Goal: Information Seeking & Learning: Learn about a topic

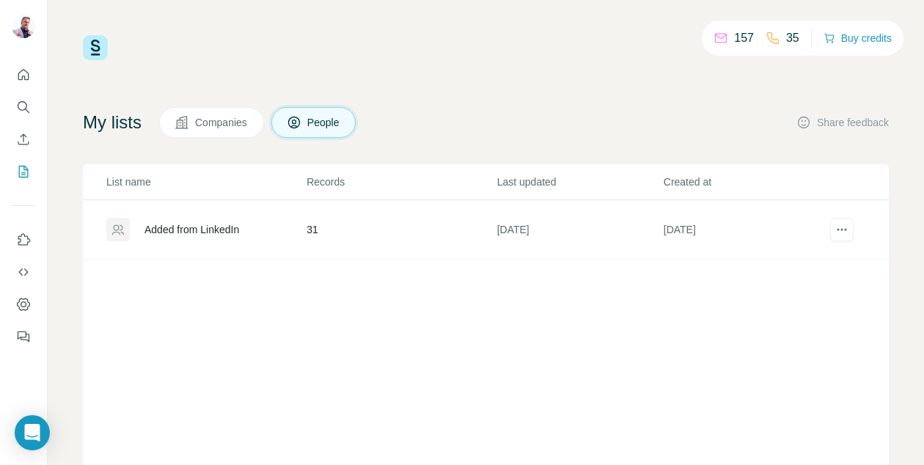
click at [221, 117] on span "Companies" at bounding box center [222, 122] width 54 height 15
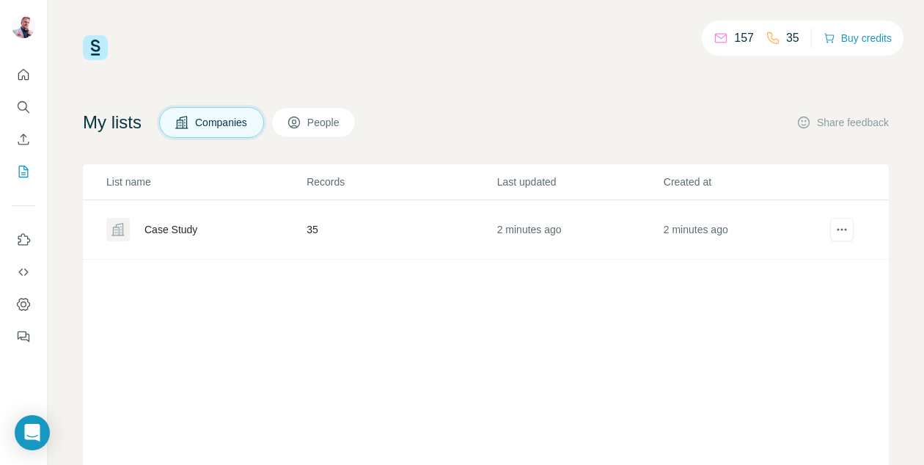
click at [196, 231] on div "Case Study" at bounding box center [170, 229] width 53 height 15
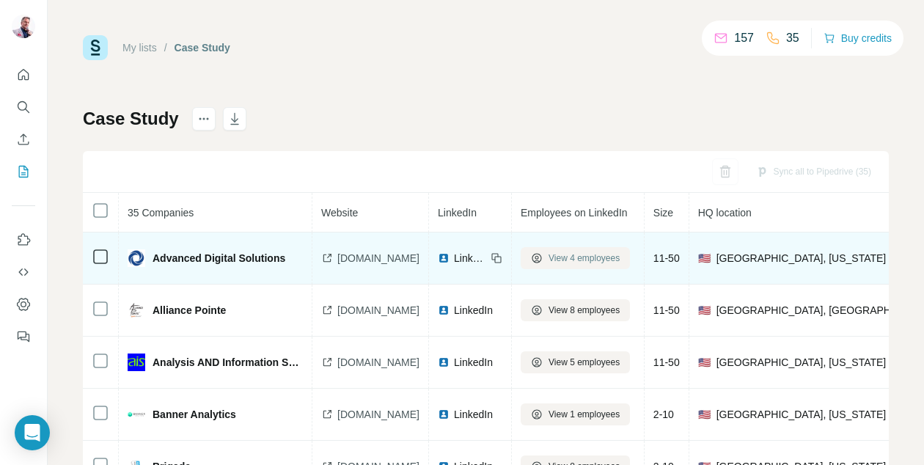
click at [630, 265] on button "View 4 employees" at bounding box center [574, 258] width 109 height 22
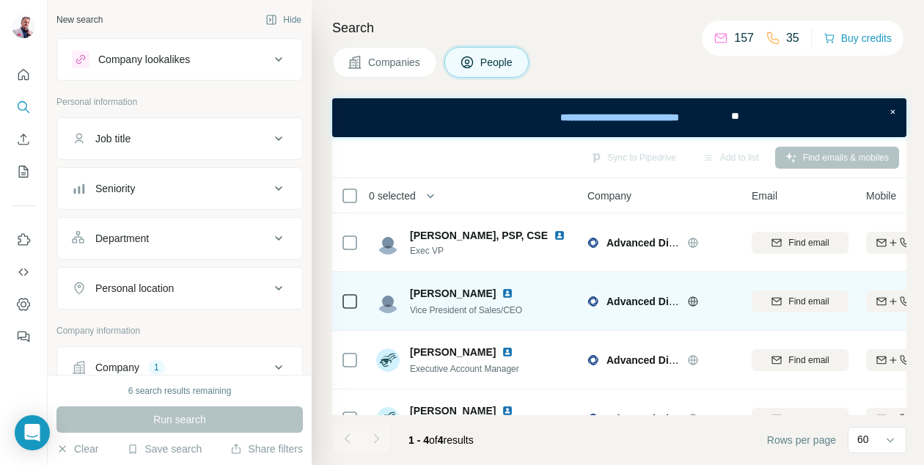
click at [449, 295] on span "Jeremy Brooks" at bounding box center [453, 293] width 86 height 15
click at [501, 294] on img at bounding box center [507, 293] width 12 height 12
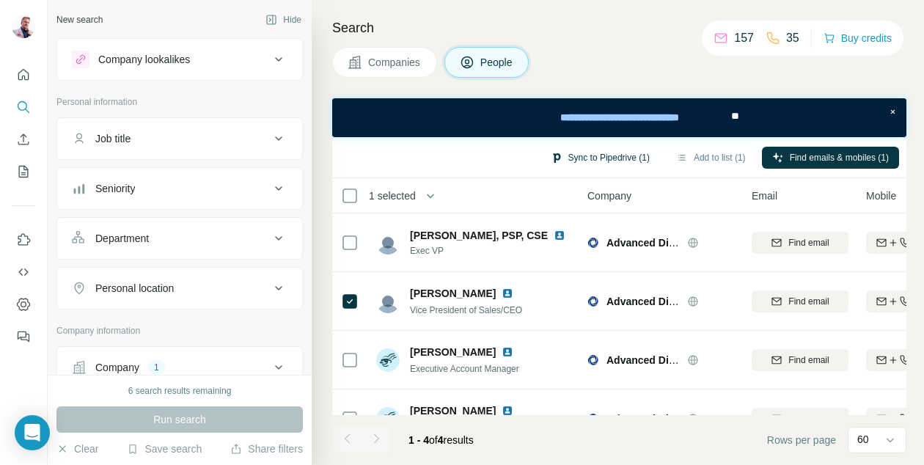
click at [606, 155] on button "Sync to Pipedrive (1)" at bounding box center [599, 158] width 119 height 22
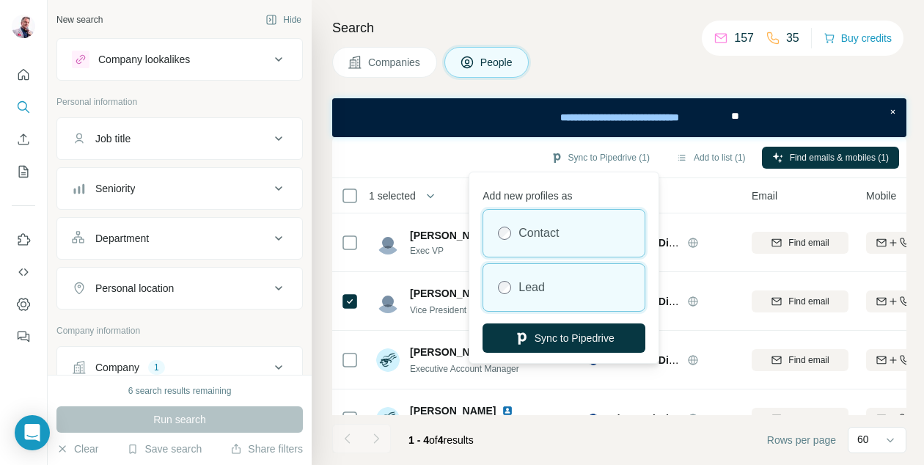
click at [555, 284] on div "Lead" at bounding box center [563, 287] width 161 height 47
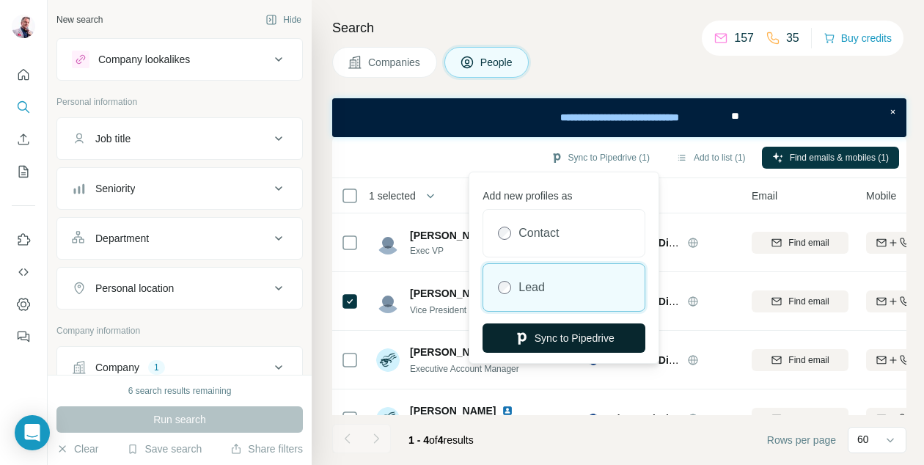
click at [565, 335] on button "Sync to Pipedrive" at bounding box center [563, 337] width 163 height 29
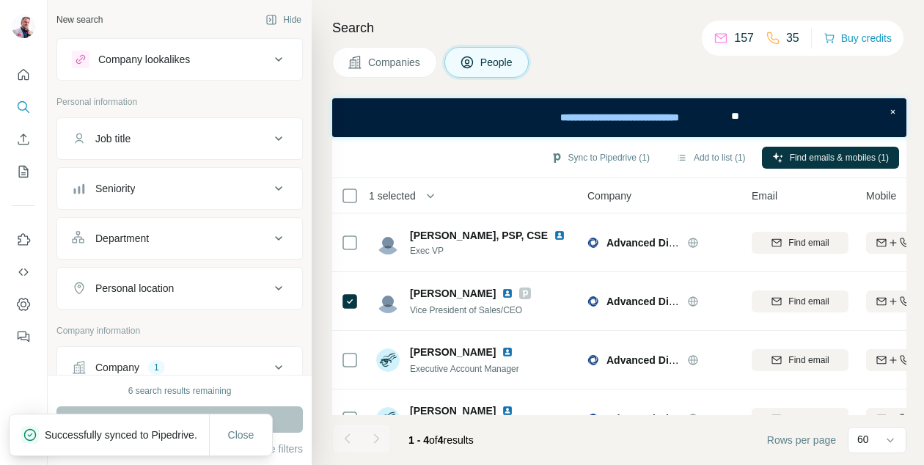
click at [373, 61] on span "Companies" at bounding box center [395, 62] width 54 height 15
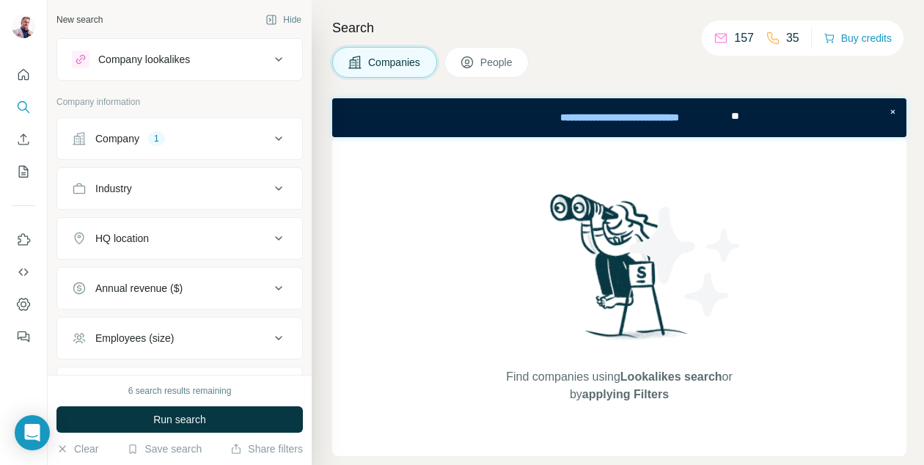
click at [504, 62] on span "People" at bounding box center [497, 62] width 34 height 15
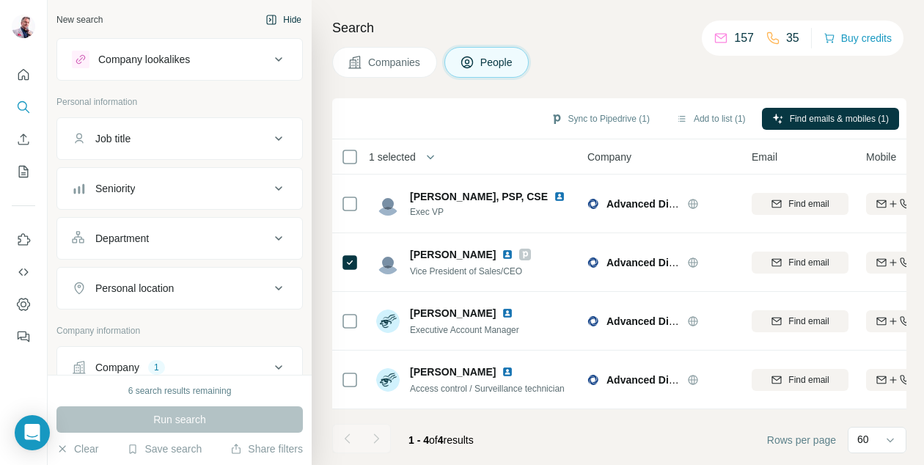
click at [298, 17] on button "Hide" at bounding box center [283, 20] width 56 height 22
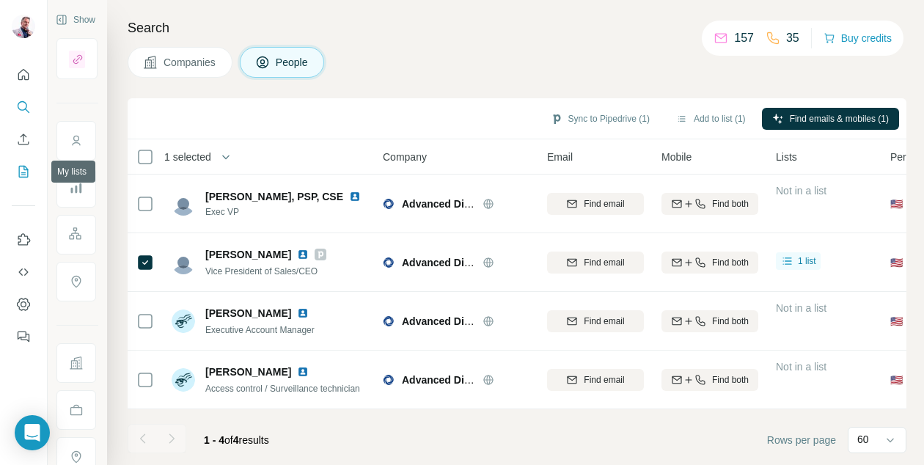
click at [22, 170] on icon "My lists" at bounding box center [23, 171] width 15 height 15
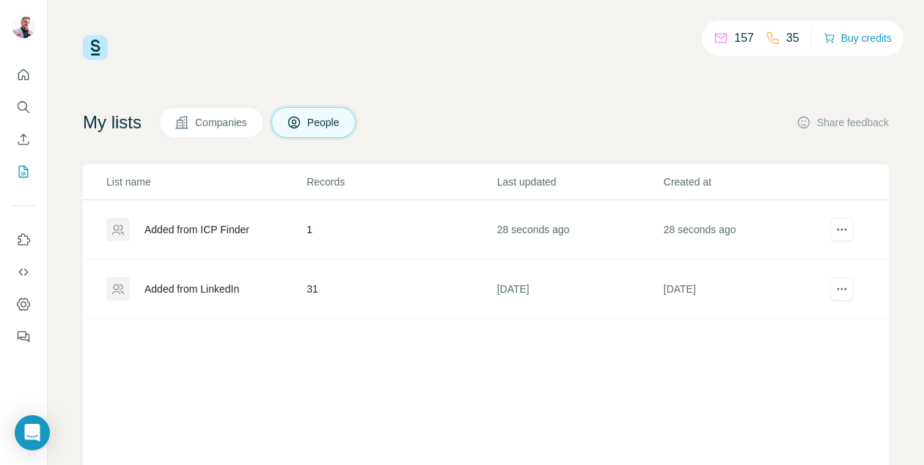
click at [188, 287] on div "Added from LinkedIn" at bounding box center [191, 289] width 95 height 15
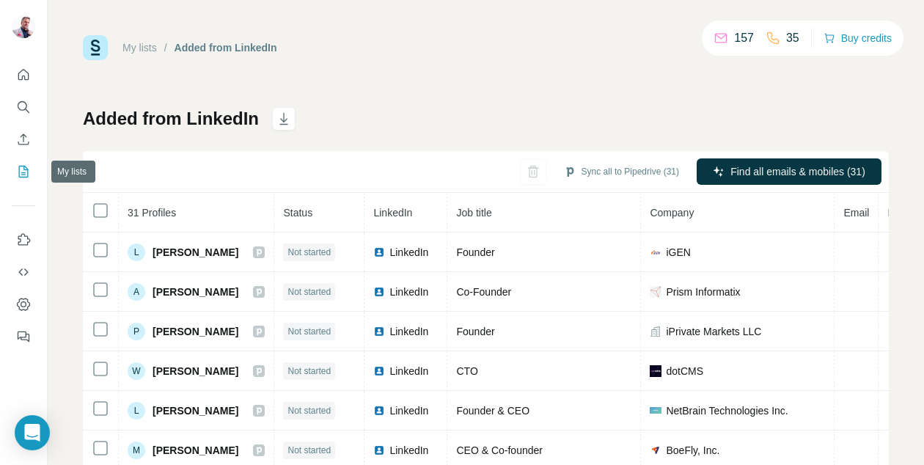
click at [23, 171] on icon "My lists" at bounding box center [23, 171] width 15 height 15
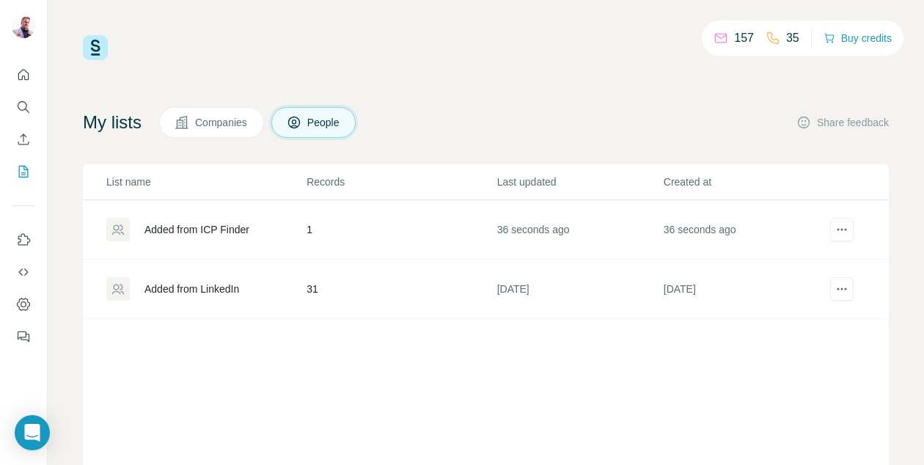
click at [207, 134] on button "Companies" at bounding box center [211, 122] width 105 height 31
click at [210, 118] on span "Companies" at bounding box center [222, 122] width 54 height 15
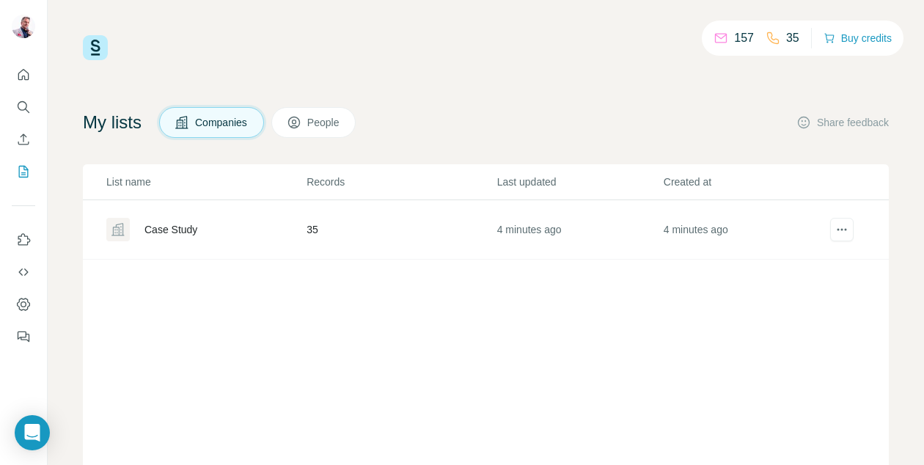
click at [188, 229] on div "Case Study" at bounding box center [170, 229] width 53 height 15
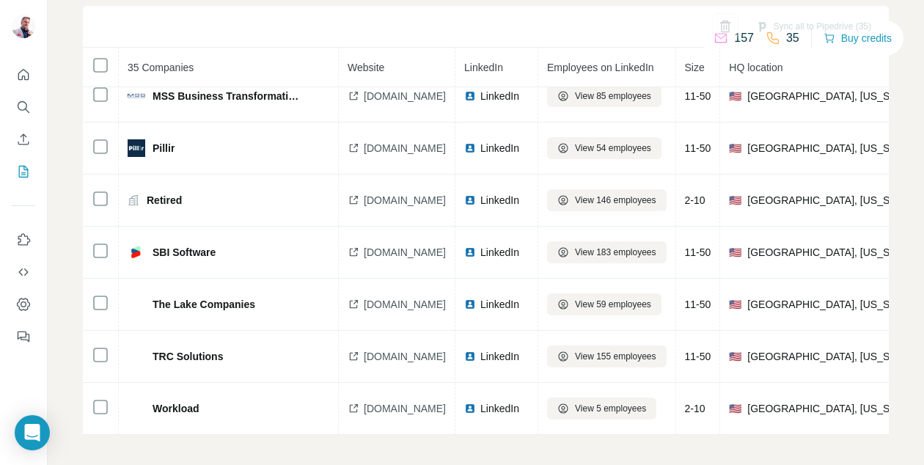
scroll to position [150, 0]
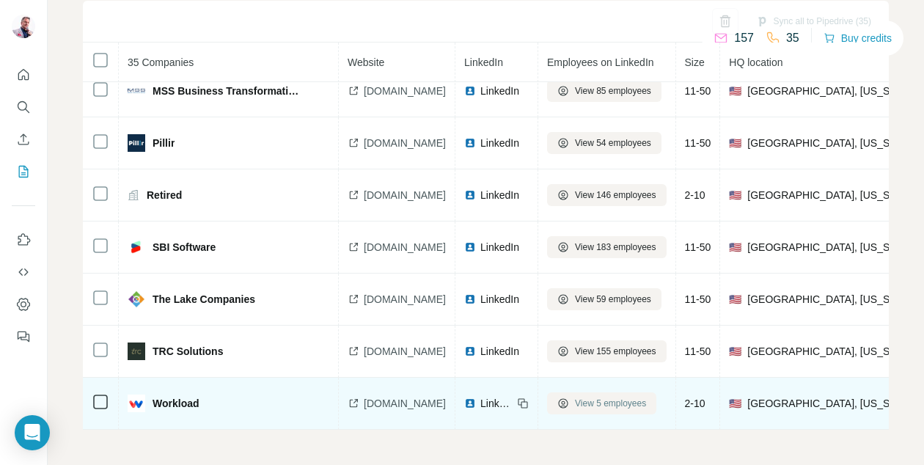
click at [626, 404] on span "View 5 employees" at bounding box center [610, 403] width 71 height 13
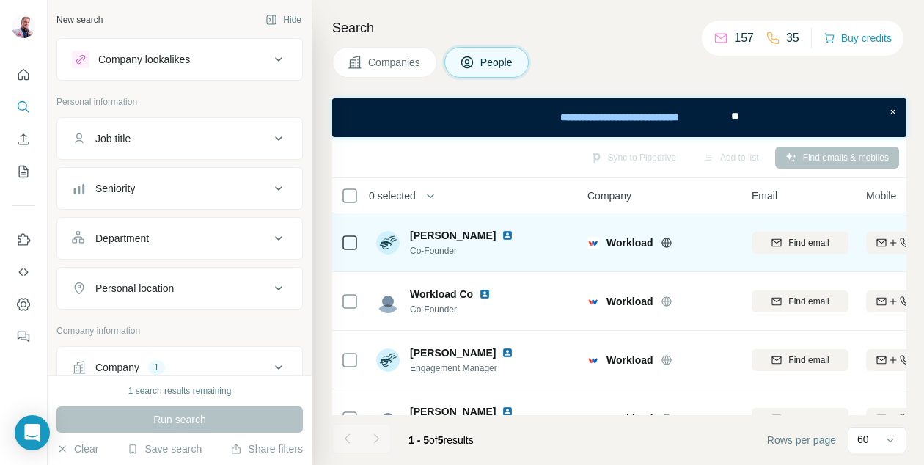
click at [501, 234] on img at bounding box center [507, 235] width 12 height 12
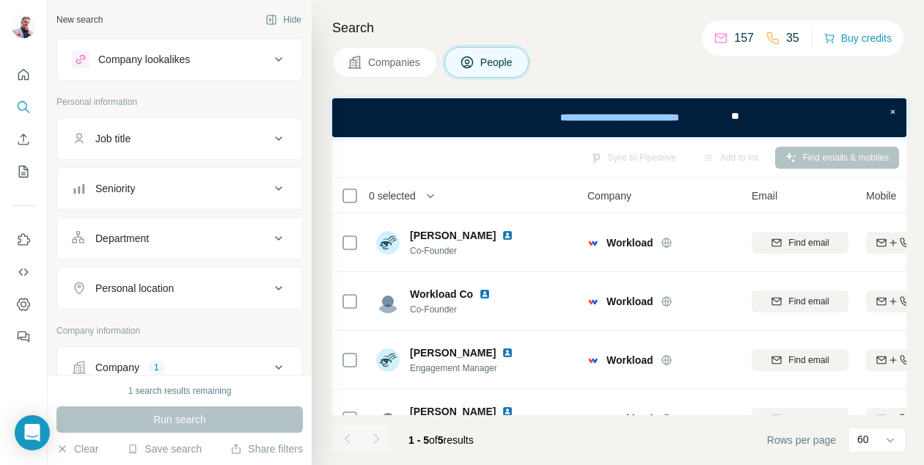
click at [484, 62] on span "People" at bounding box center [497, 62] width 34 height 15
click at [405, 69] on span "Companies" at bounding box center [395, 62] width 54 height 15
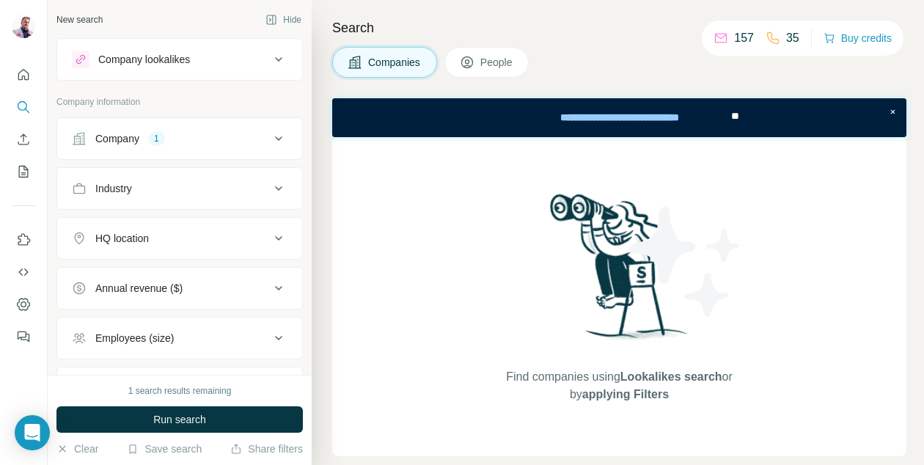
click at [489, 67] on span "People" at bounding box center [497, 62] width 34 height 15
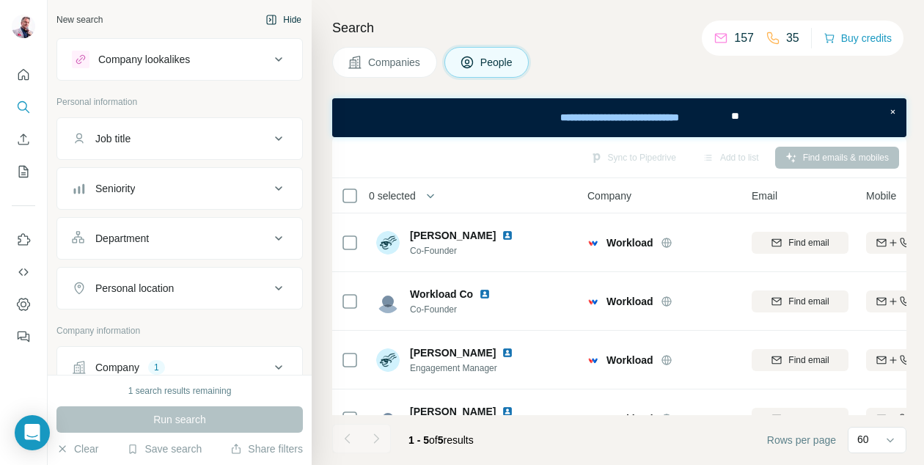
click at [282, 21] on button "Hide" at bounding box center [283, 20] width 56 height 22
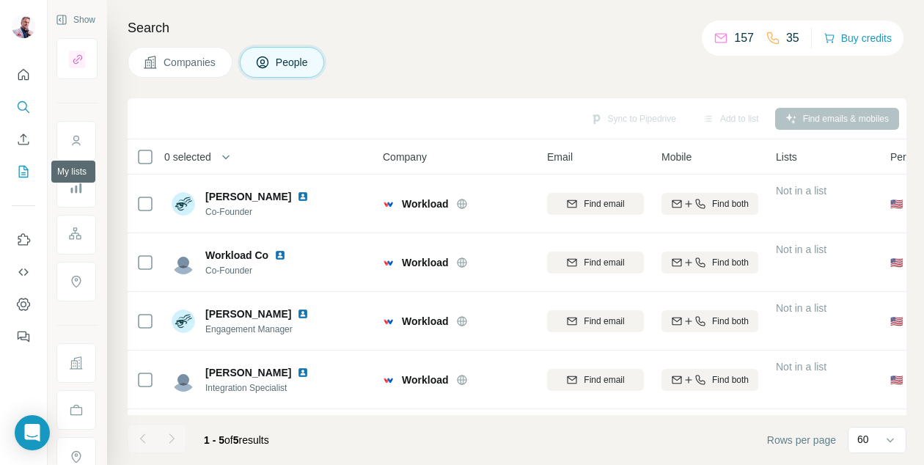
click at [21, 172] on icon "My lists" at bounding box center [24, 171] width 7 height 10
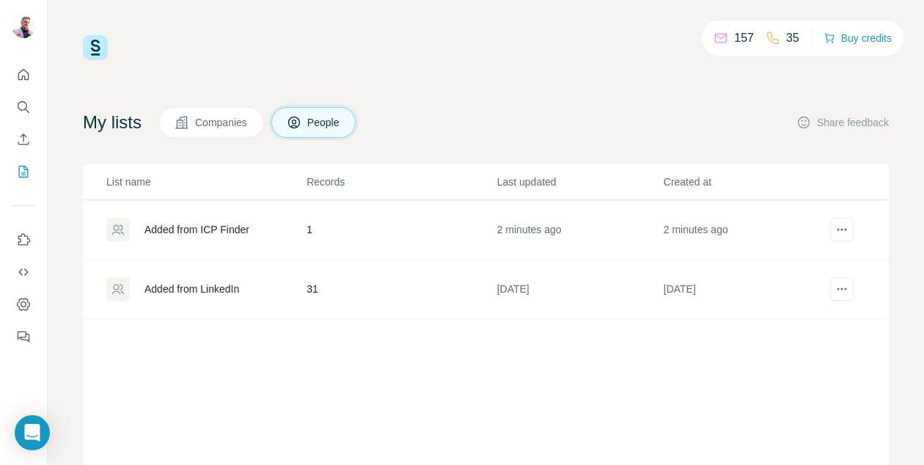
click at [210, 117] on span "Companies" at bounding box center [222, 122] width 54 height 15
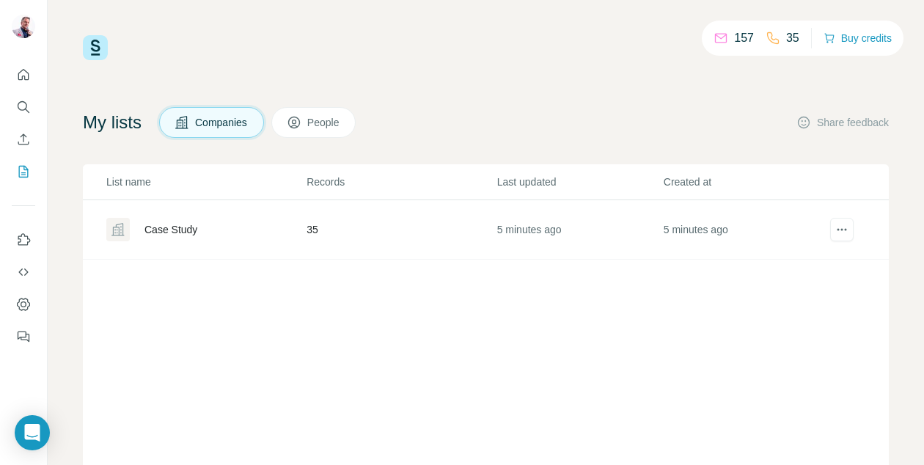
click at [191, 234] on div "Case Study" at bounding box center [170, 229] width 53 height 15
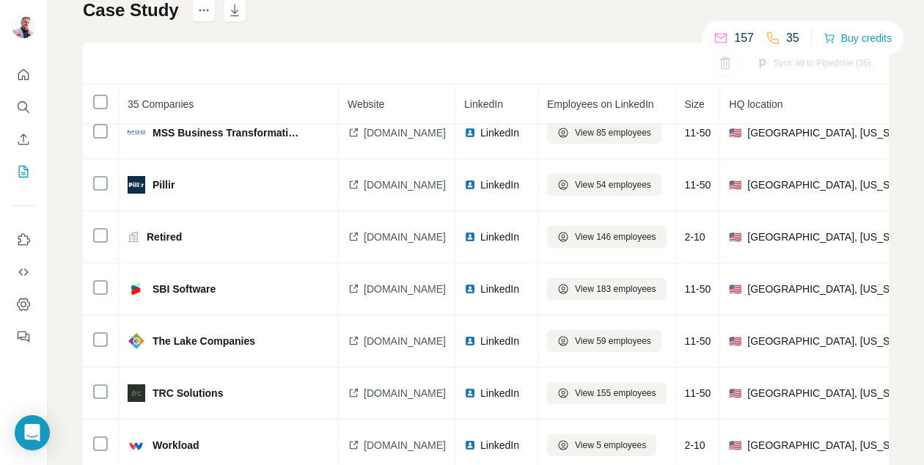
scroll to position [150, 0]
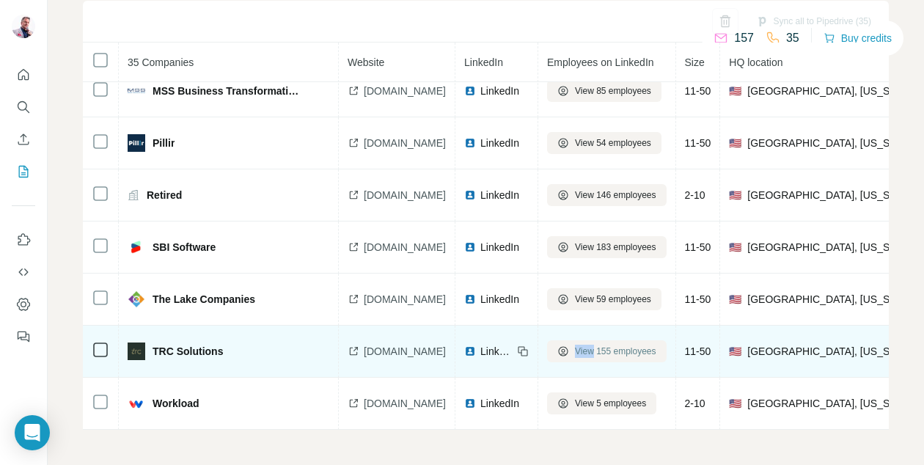
click at [647, 352] on span "View 155 employees" at bounding box center [615, 351] width 81 height 13
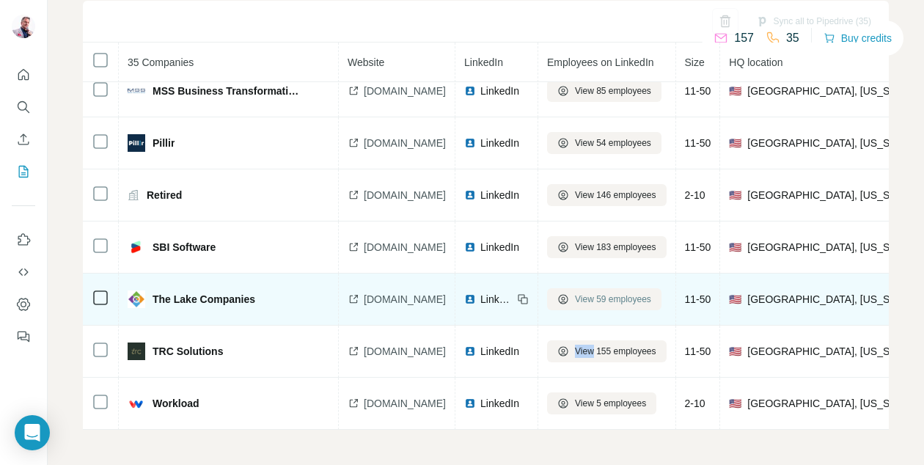
click at [651, 300] on span "View 59 employees" at bounding box center [613, 298] width 76 height 13
click at [641, 299] on span "View 59 employees" at bounding box center [613, 298] width 76 height 13
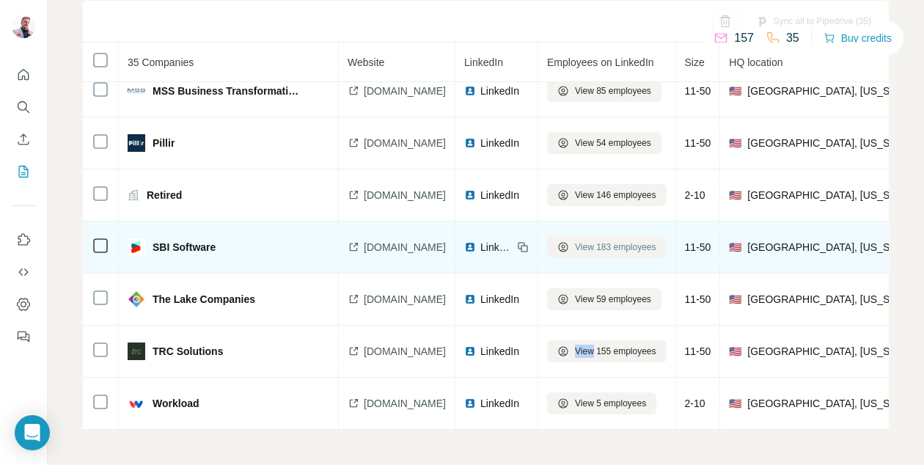
click at [638, 247] on span "View 183 employees" at bounding box center [615, 246] width 81 height 13
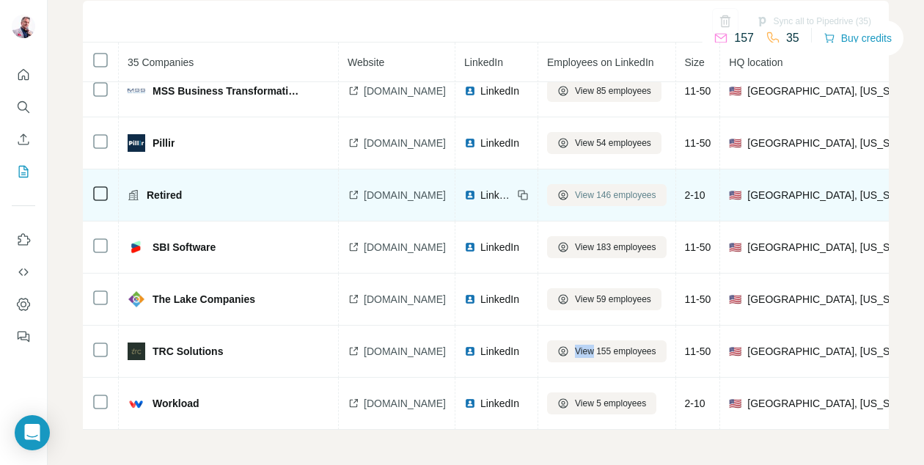
click at [655, 191] on span "View 146 employees" at bounding box center [615, 194] width 81 height 13
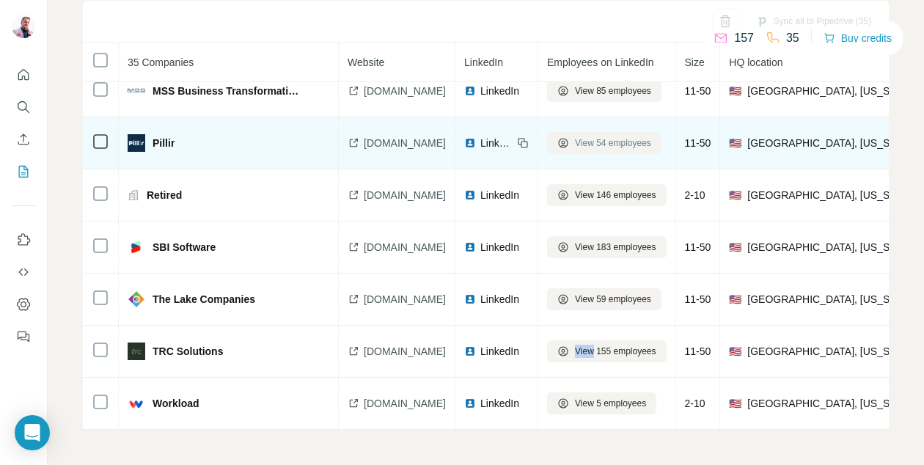
click at [642, 152] on button "View 54 employees" at bounding box center [604, 143] width 114 height 22
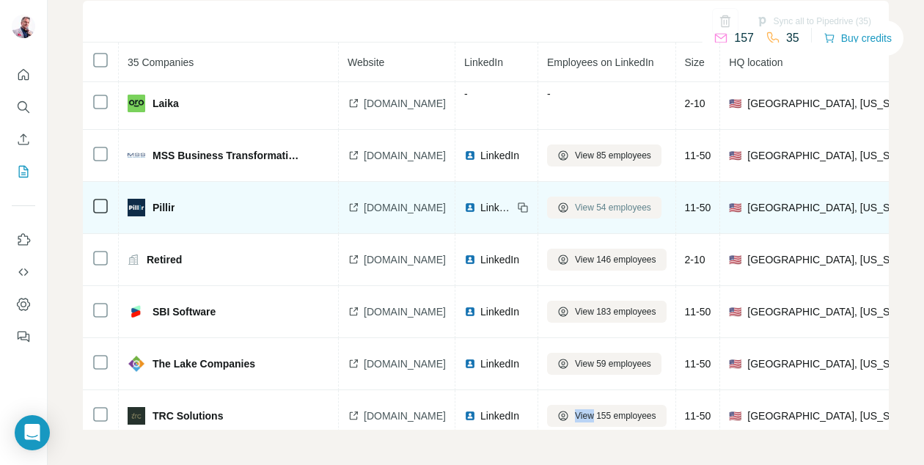
scroll to position [1398, 0]
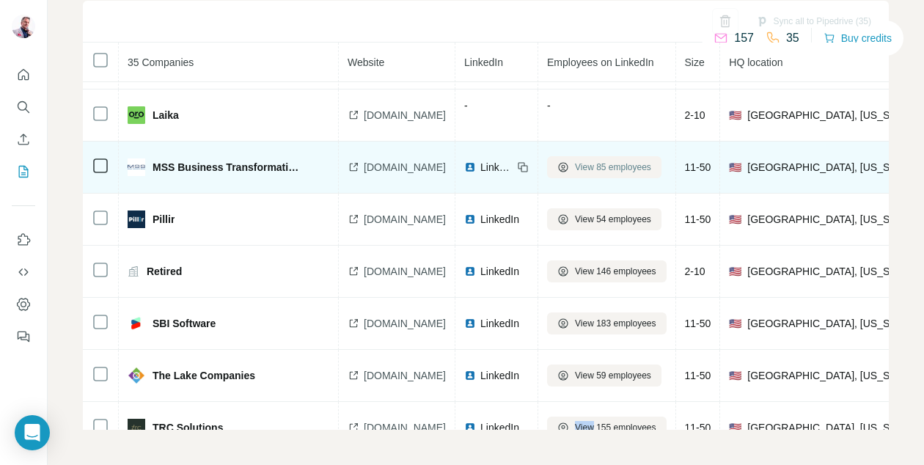
click at [641, 169] on span "View 85 employees" at bounding box center [613, 167] width 76 height 13
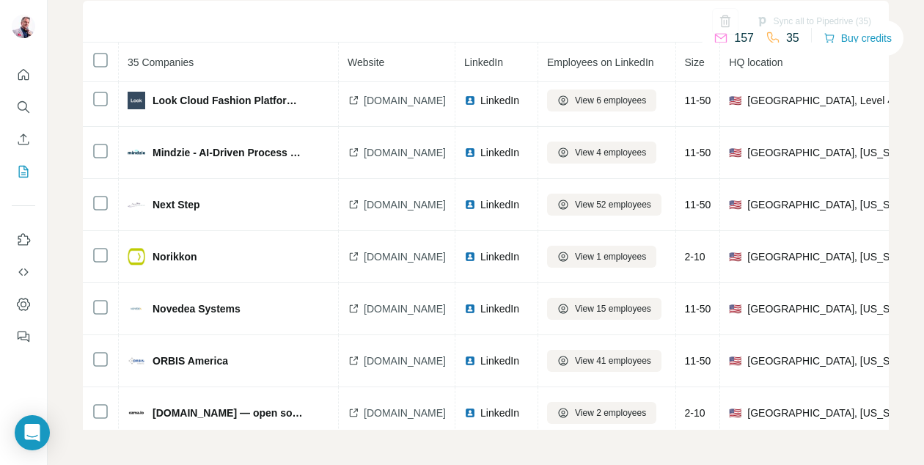
scroll to position [570, 0]
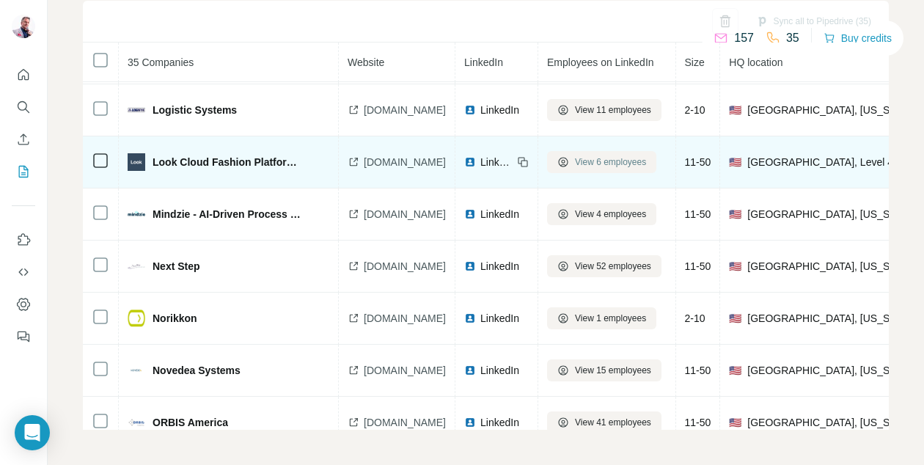
click at [641, 166] on span "View 6 employees" at bounding box center [610, 161] width 71 height 13
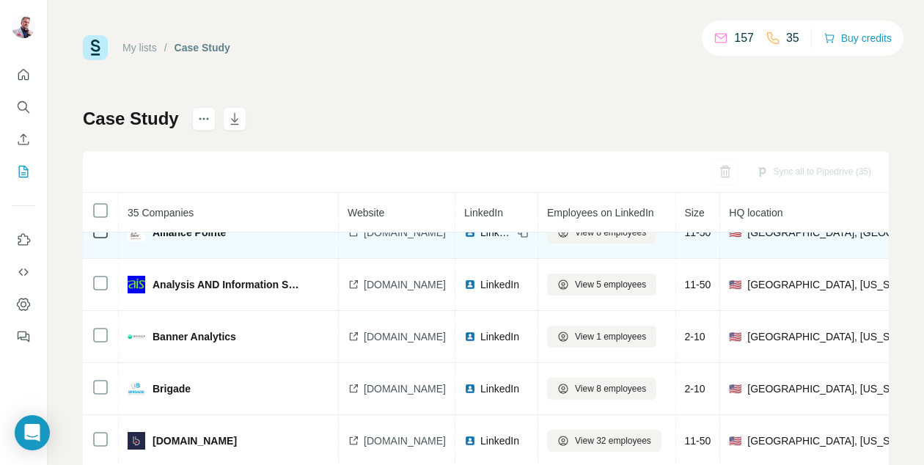
scroll to position [81, 0]
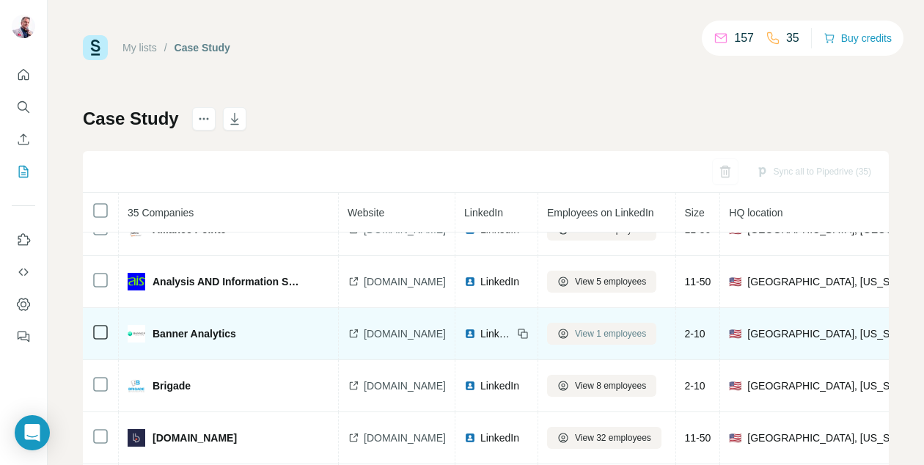
click at [646, 334] on span "View 1 employees" at bounding box center [610, 333] width 71 height 13
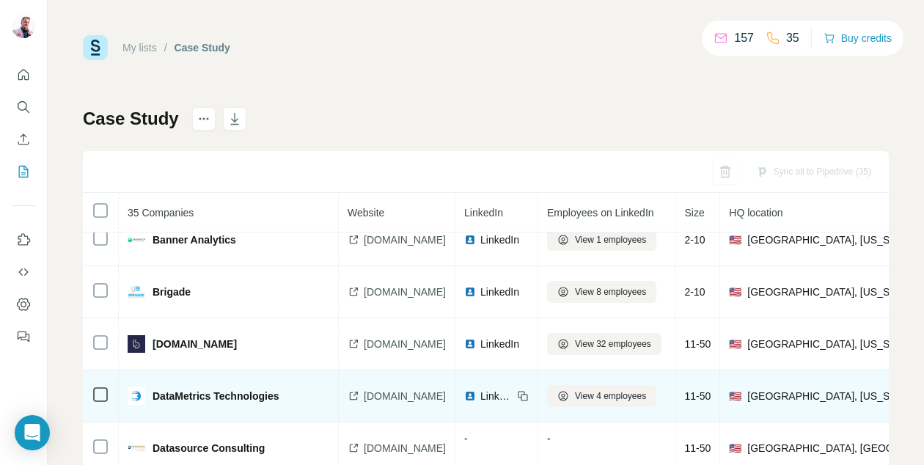
scroll to position [0, 0]
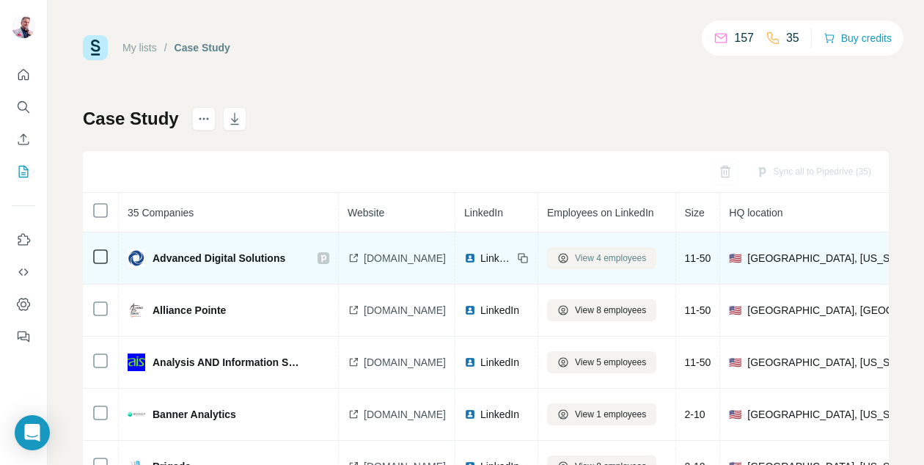
click at [646, 262] on span "View 4 employees" at bounding box center [610, 257] width 71 height 13
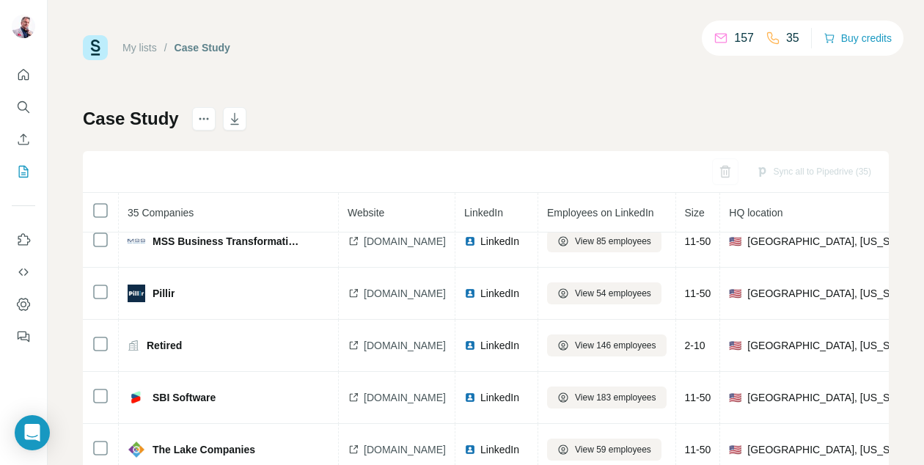
scroll to position [150, 0]
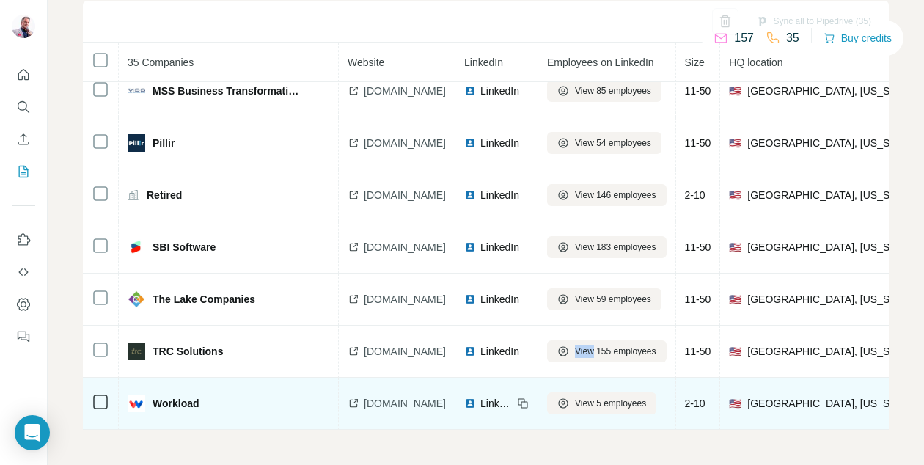
click at [476, 402] on img at bounding box center [470, 403] width 12 height 12
click at [394, 399] on span "workload.co" at bounding box center [405, 403] width 82 height 15
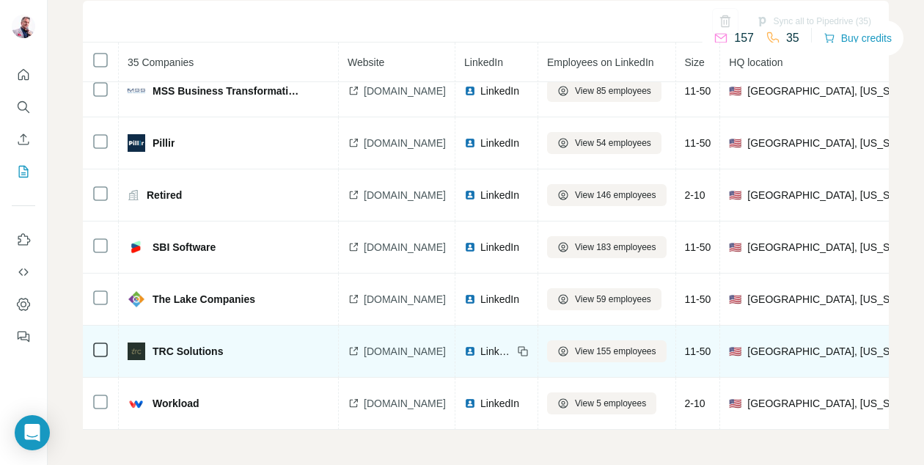
click at [416, 355] on span "trc-solutions.com" at bounding box center [405, 351] width 82 height 15
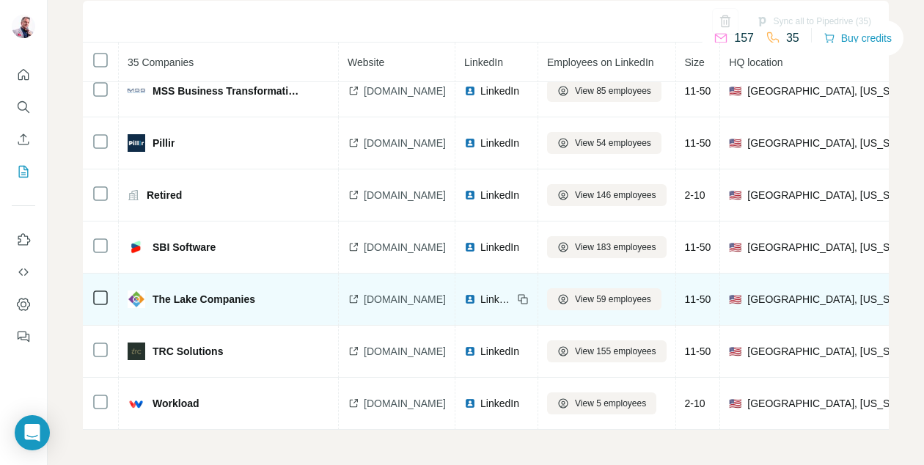
click at [395, 298] on span "lakeco.com" at bounding box center [405, 299] width 82 height 15
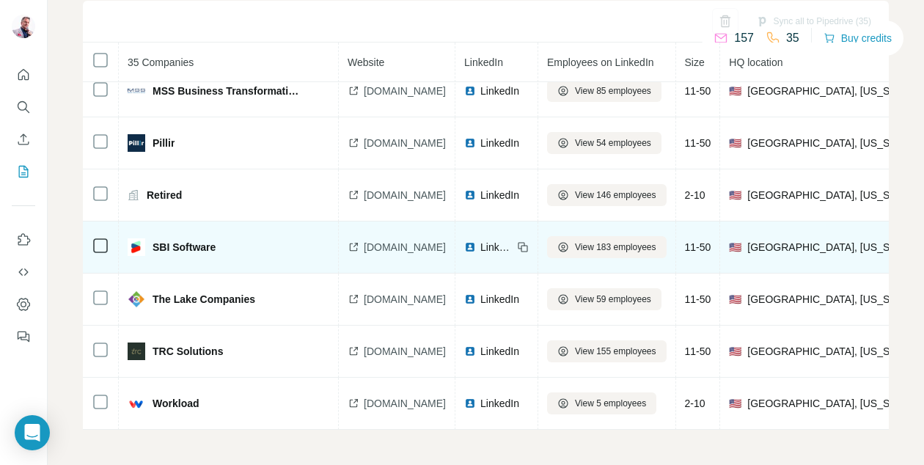
click at [390, 247] on span "sbigrower.com" at bounding box center [405, 247] width 82 height 15
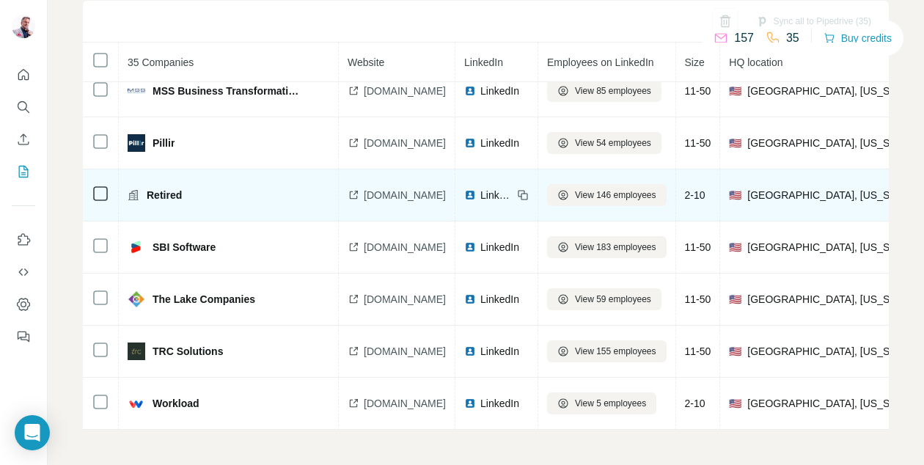
click at [416, 194] on span "laurieford.com" at bounding box center [405, 195] width 82 height 15
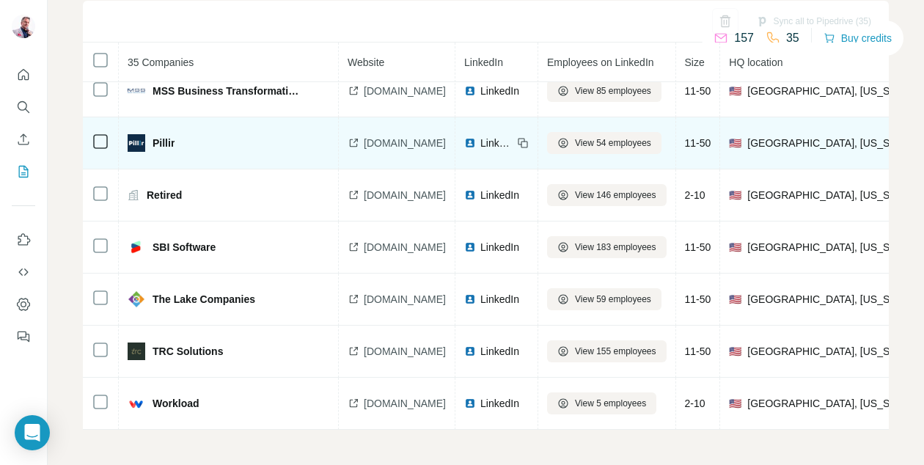
click at [372, 138] on span "pillir.io" at bounding box center [405, 143] width 82 height 15
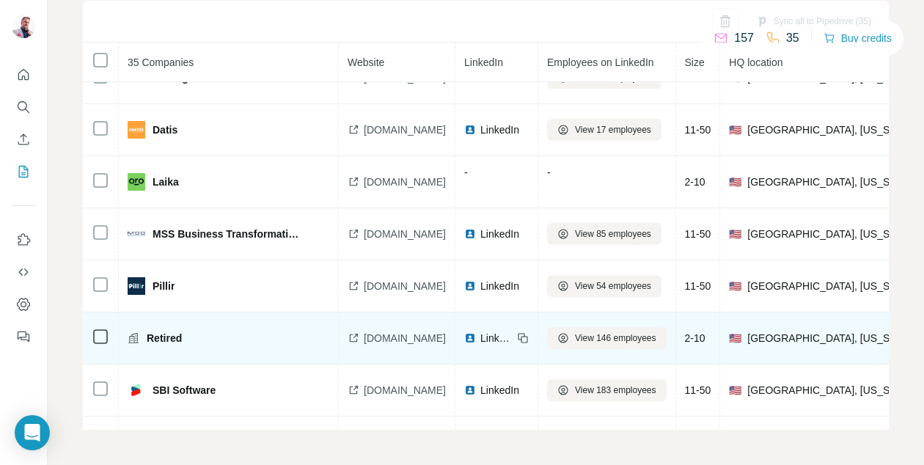
scroll to position [1315, 0]
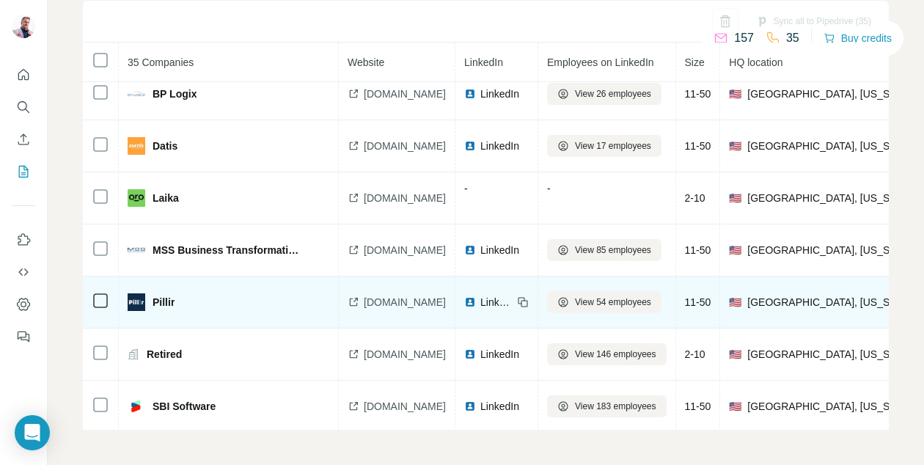
click at [380, 301] on span "pillir.io" at bounding box center [405, 302] width 82 height 15
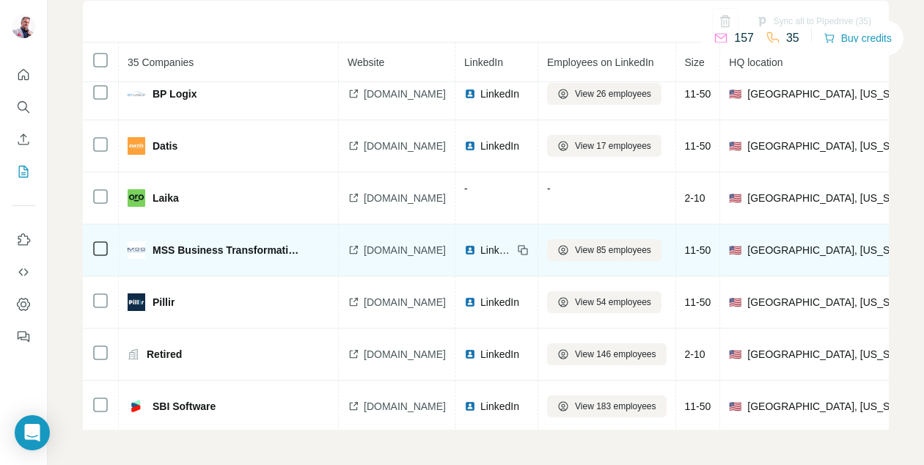
click at [389, 254] on span "mssbta.com" at bounding box center [405, 250] width 82 height 15
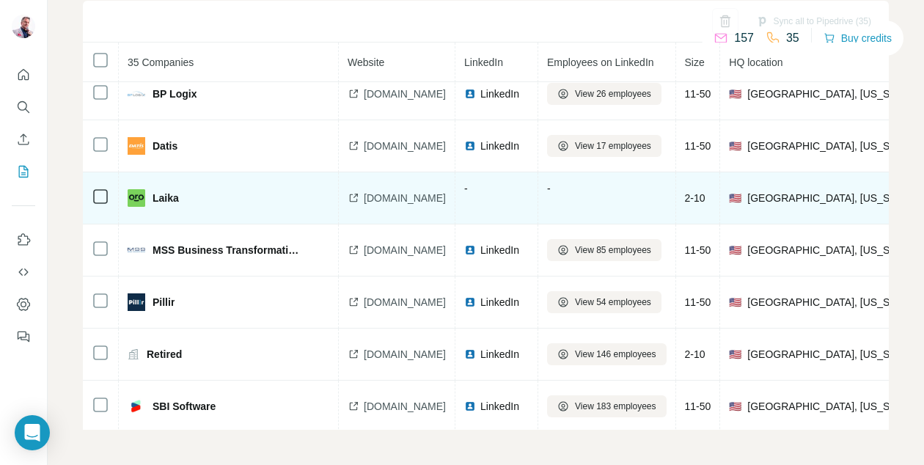
click at [404, 199] on span "heylaika.com" at bounding box center [405, 198] width 82 height 15
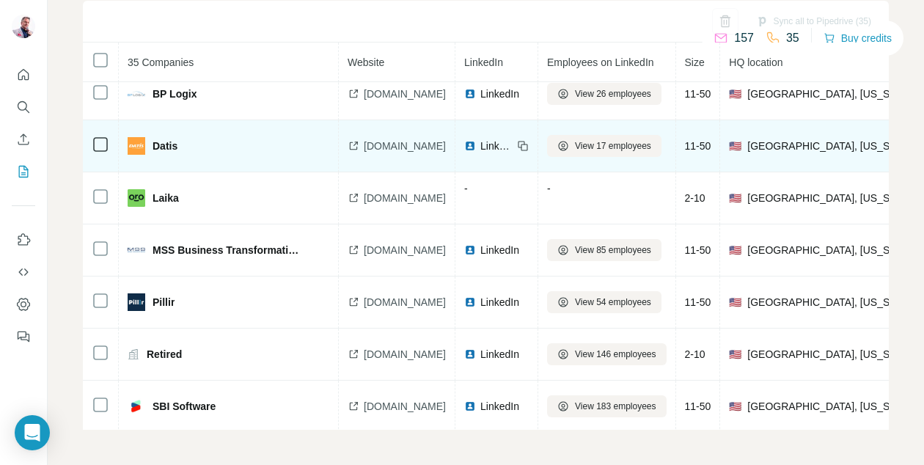
click at [383, 145] on span "datis.com" at bounding box center [405, 146] width 82 height 15
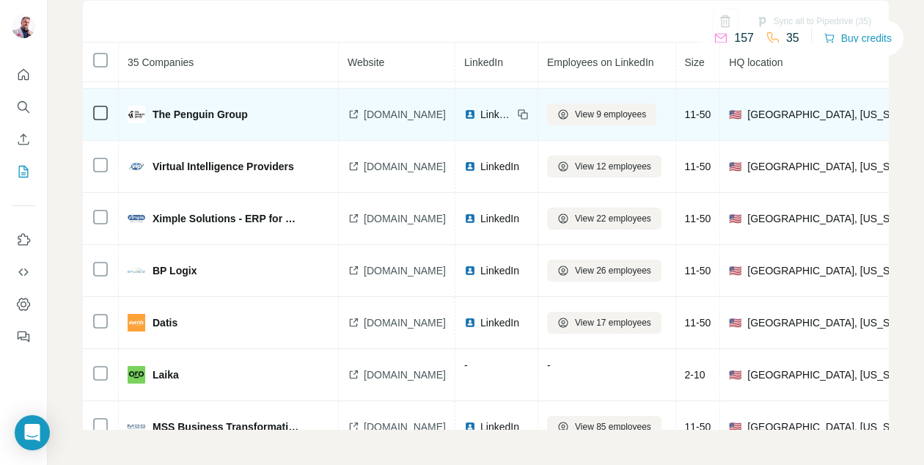
scroll to position [1129, 0]
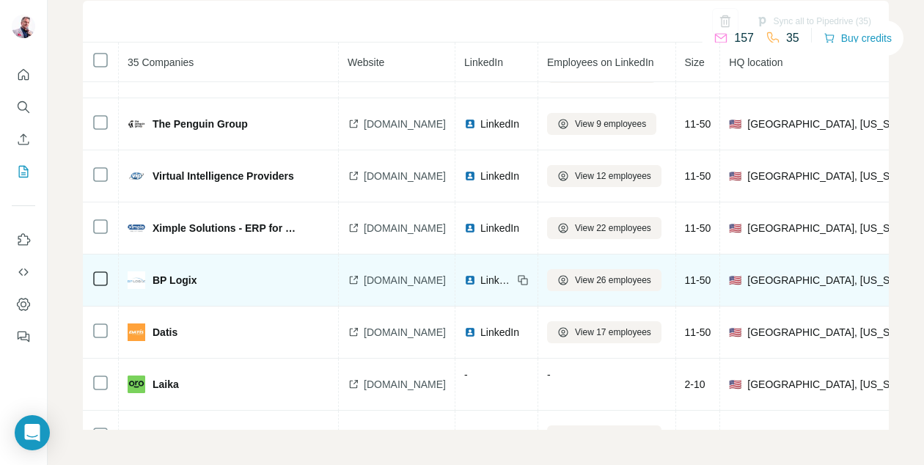
click at [378, 283] on span "bplogix.com" at bounding box center [405, 280] width 82 height 15
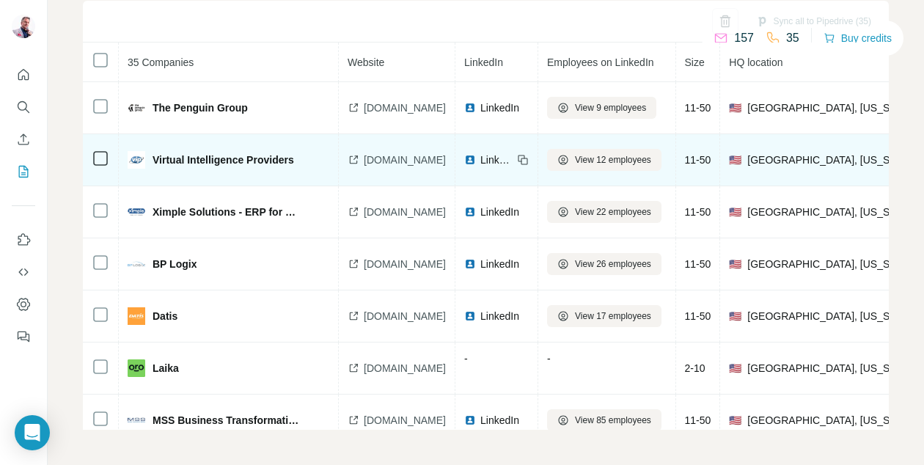
scroll to position [1147, 0]
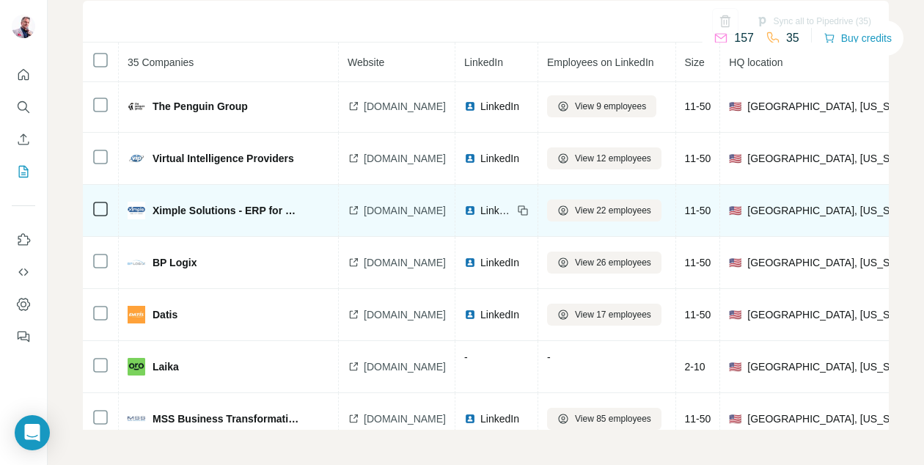
click at [405, 210] on span "ximplesolution.com" at bounding box center [405, 210] width 82 height 15
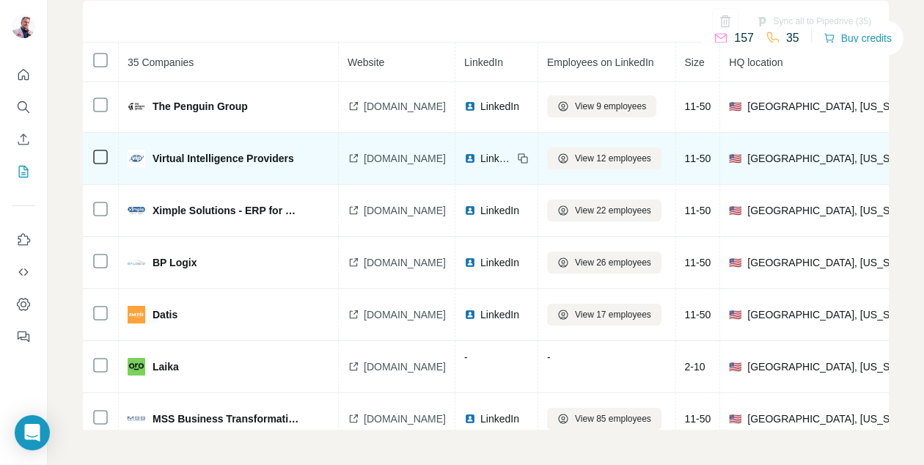
click at [375, 159] on span "vip-global.com" at bounding box center [405, 158] width 82 height 15
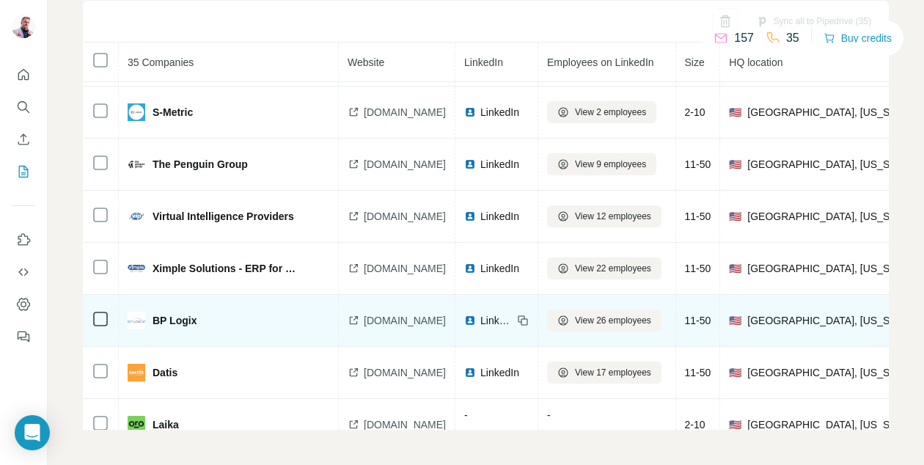
scroll to position [1055, 0]
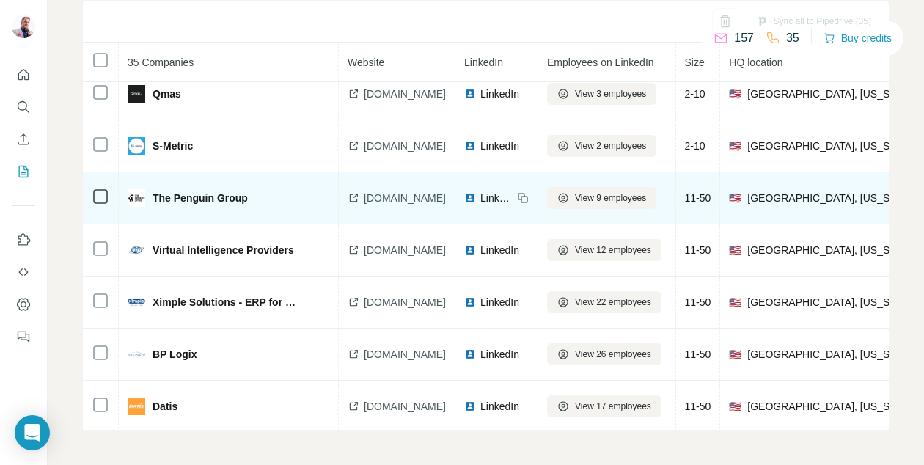
click at [386, 195] on span "thepenguin.group" at bounding box center [405, 198] width 82 height 15
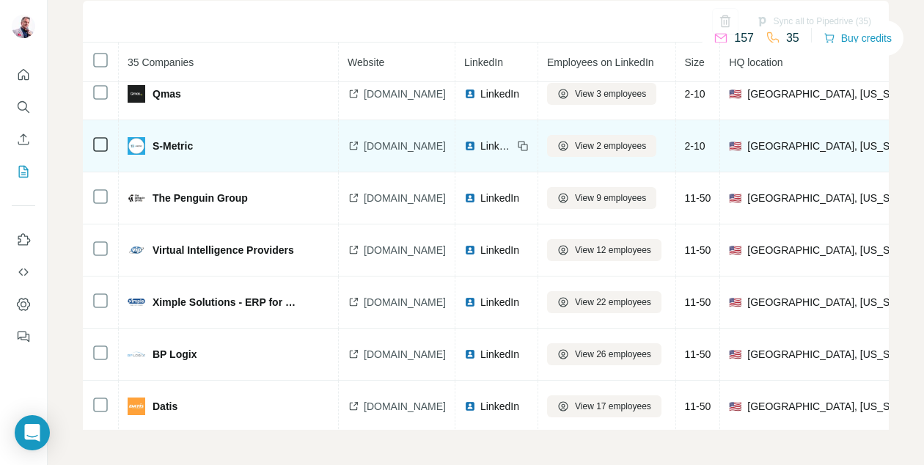
click at [393, 146] on span "smetric.com" at bounding box center [405, 146] width 82 height 15
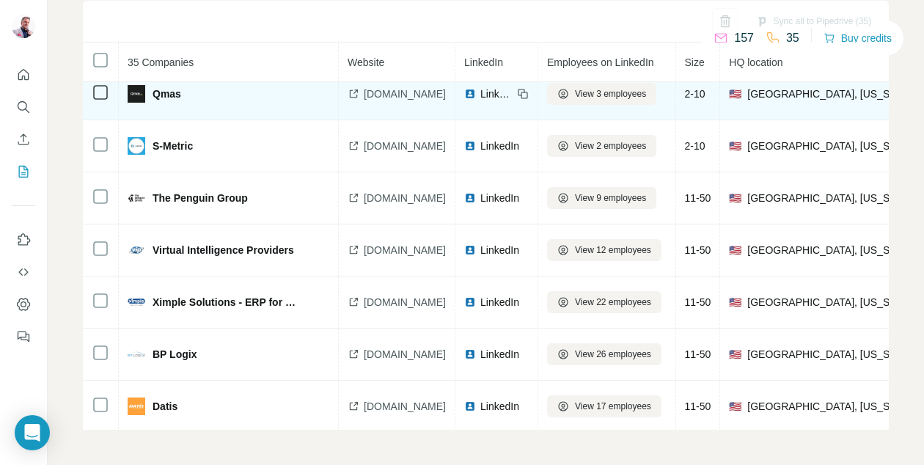
click at [378, 95] on span "qmas.com" at bounding box center [405, 94] width 82 height 15
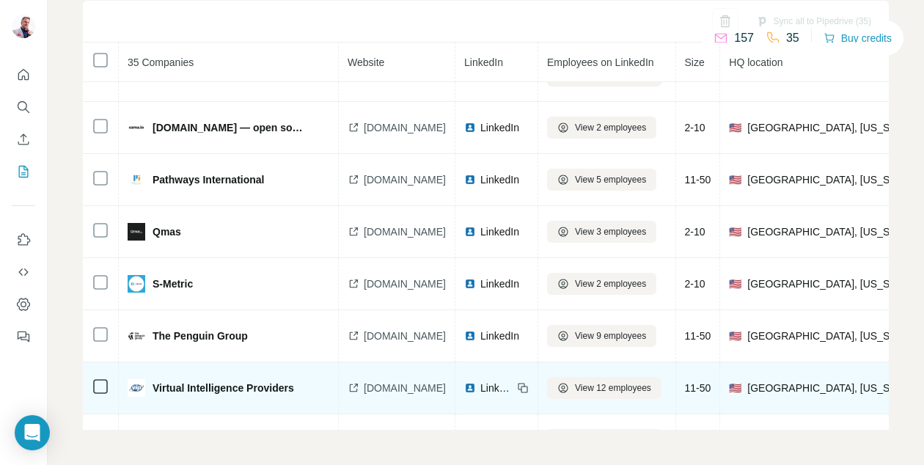
scroll to position [910, 0]
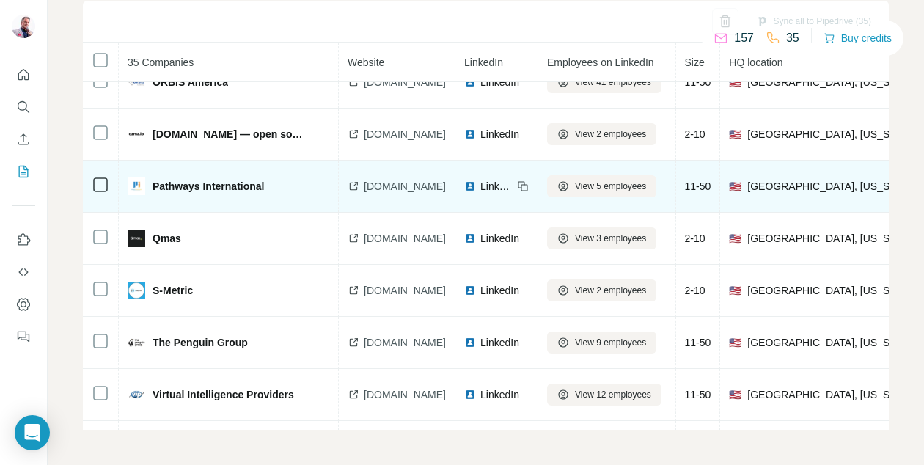
click at [389, 181] on span "[DOMAIN_NAME]" at bounding box center [405, 186] width 82 height 15
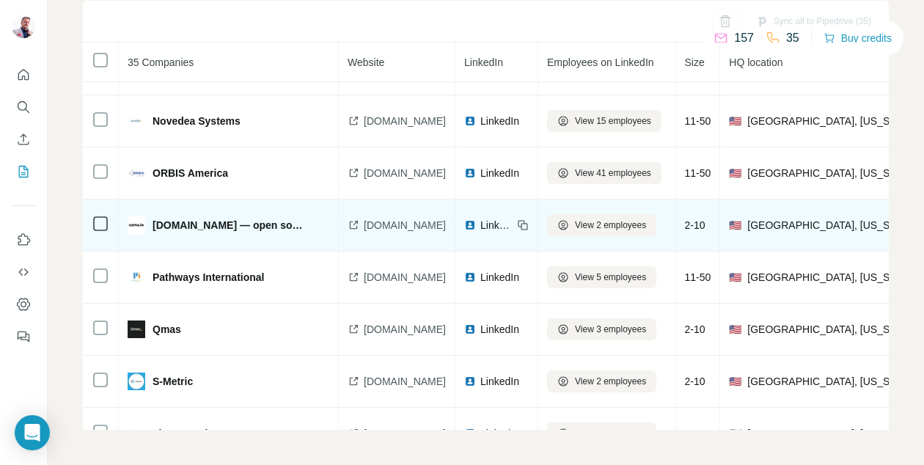
scroll to position [817, 0]
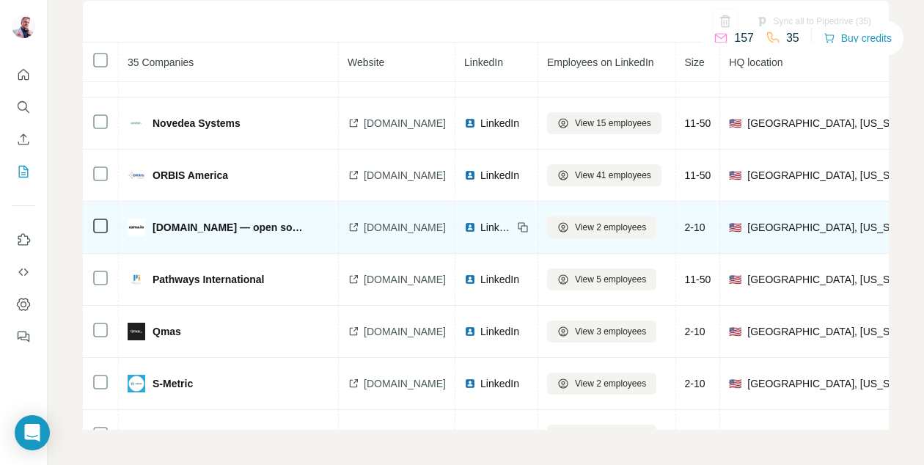
click at [389, 229] on span "[DOMAIN_NAME]" at bounding box center [405, 227] width 82 height 15
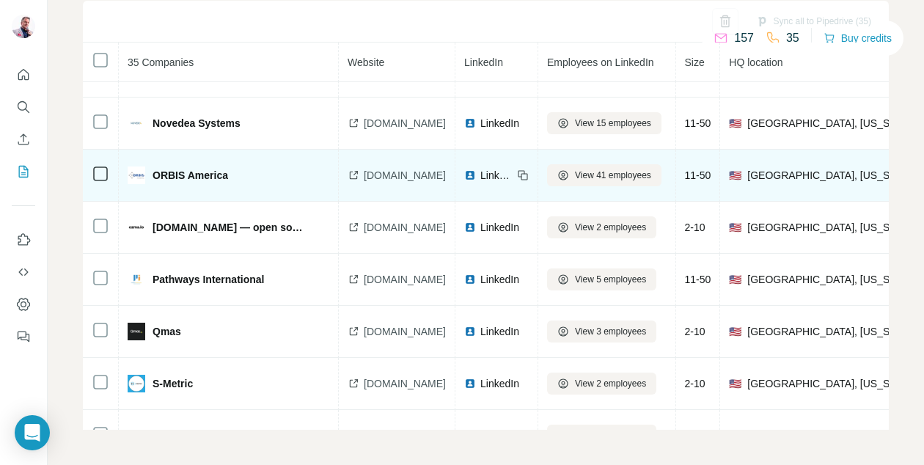
click at [405, 179] on span "[DOMAIN_NAME]" at bounding box center [405, 175] width 82 height 15
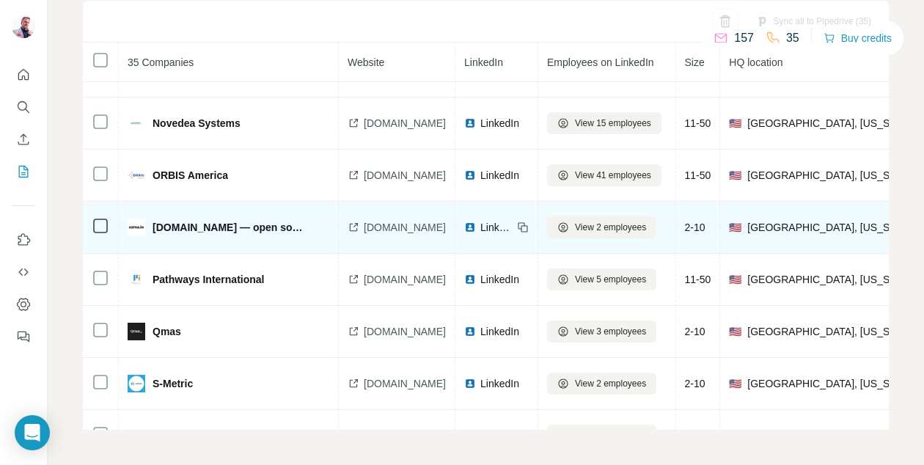
click at [378, 229] on span "[DOMAIN_NAME]" at bounding box center [405, 227] width 82 height 15
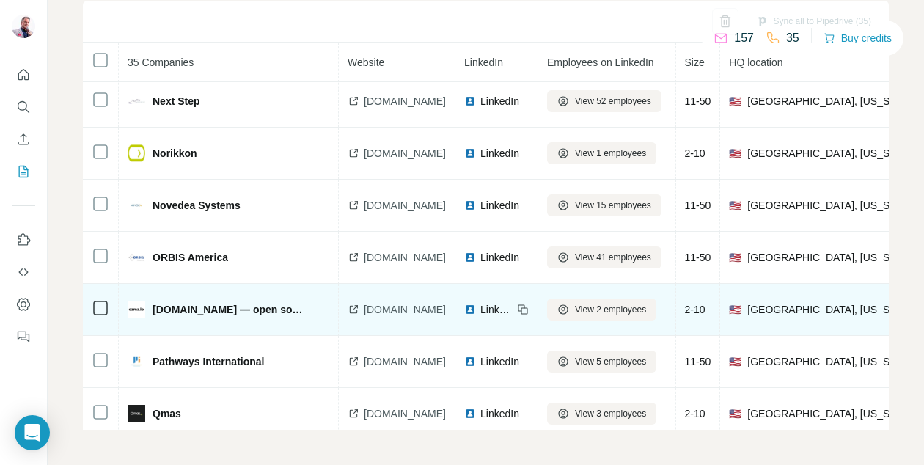
scroll to position [731, 0]
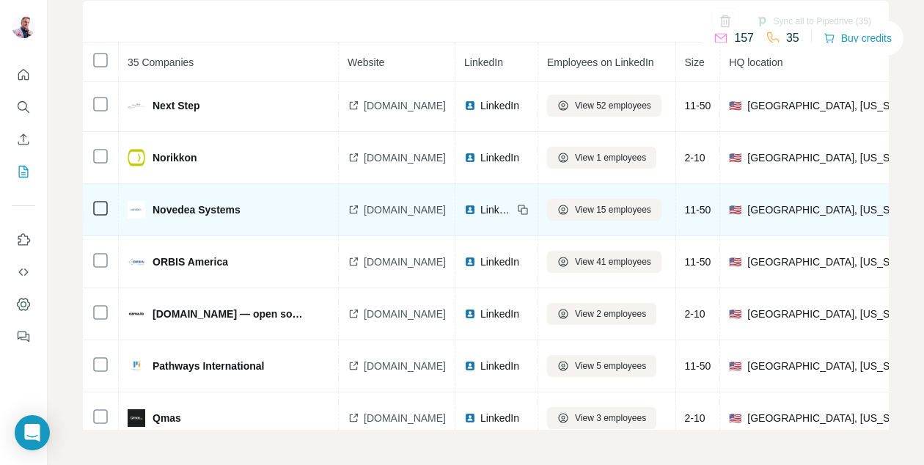
click at [408, 208] on span "[DOMAIN_NAME]" at bounding box center [405, 209] width 82 height 15
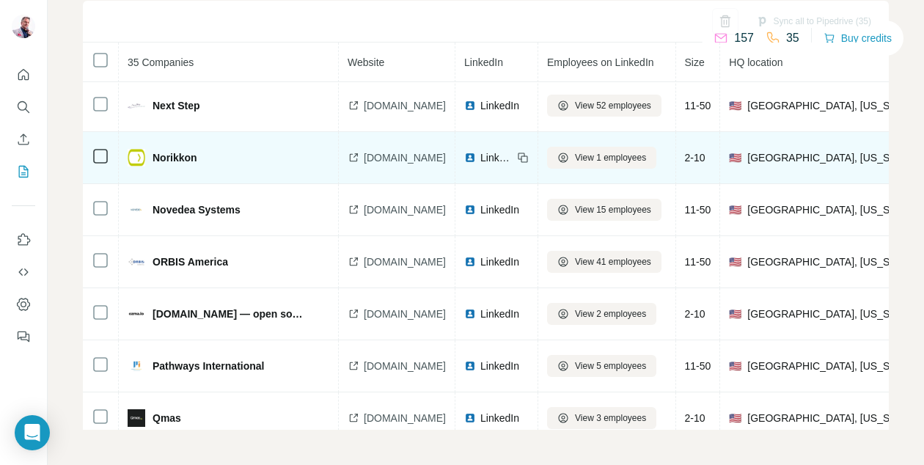
click at [389, 158] on span "[DOMAIN_NAME]" at bounding box center [405, 157] width 82 height 15
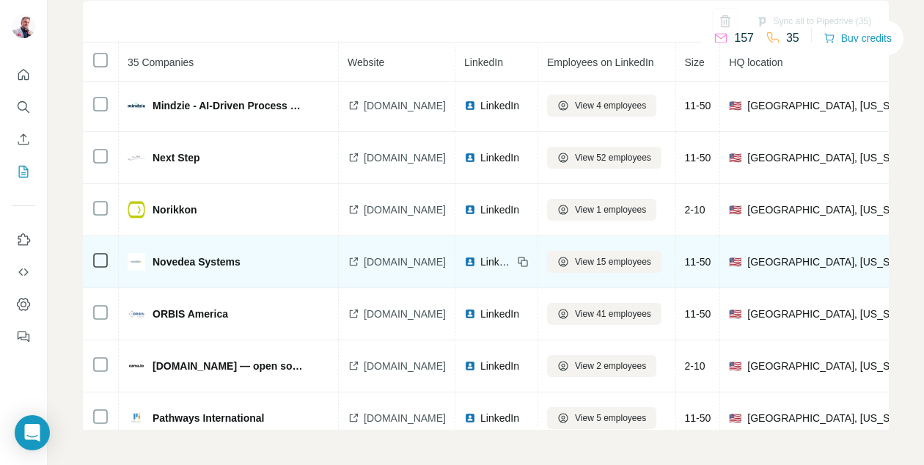
scroll to position [669, 0]
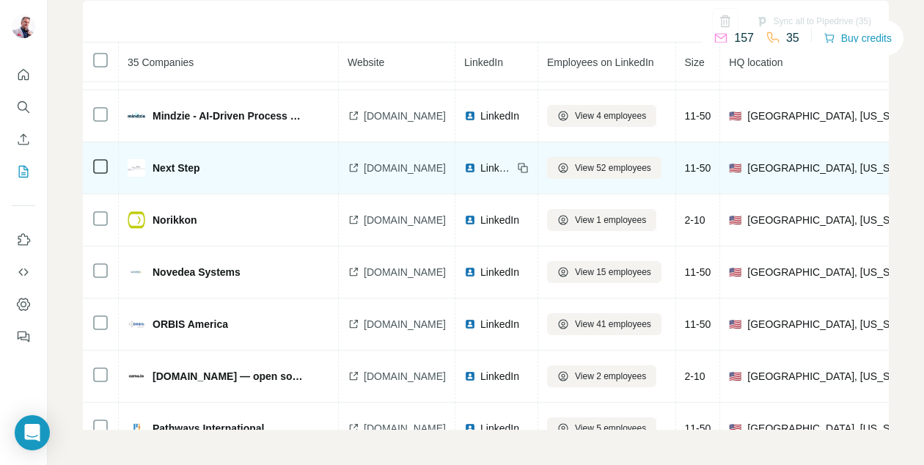
click at [389, 166] on span "[DOMAIN_NAME]" at bounding box center [405, 168] width 82 height 15
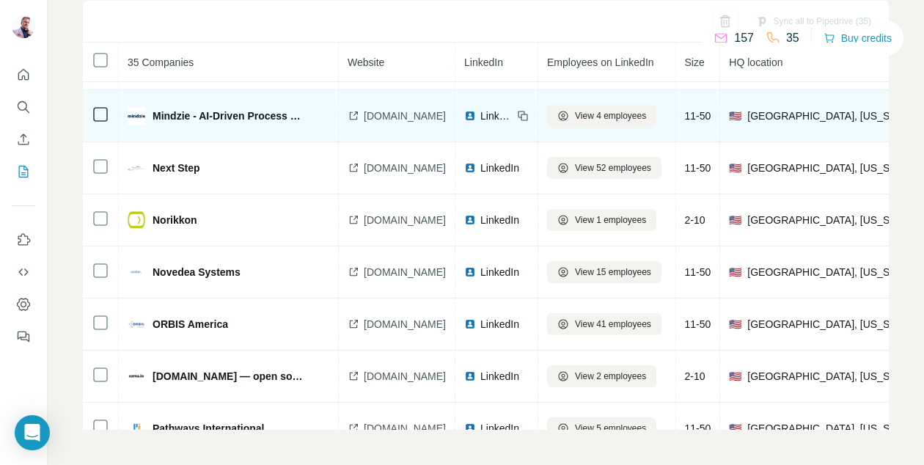
click at [421, 115] on span "[DOMAIN_NAME]" at bounding box center [405, 115] width 82 height 15
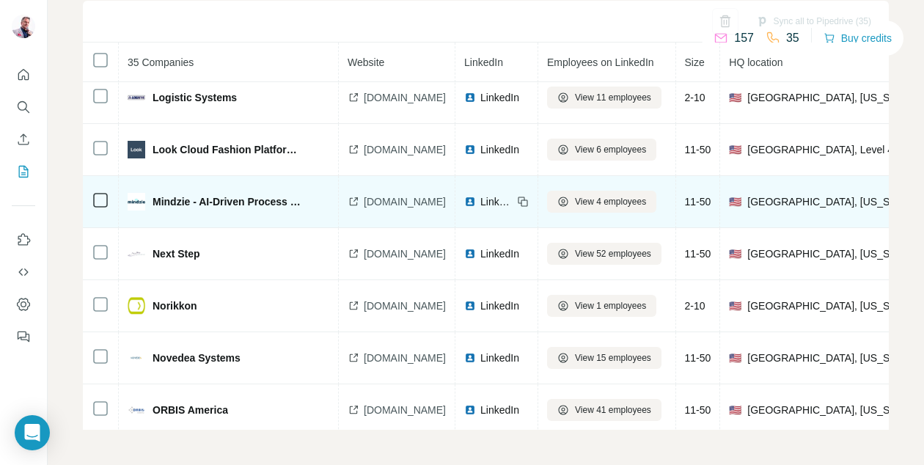
scroll to position [567, 0]
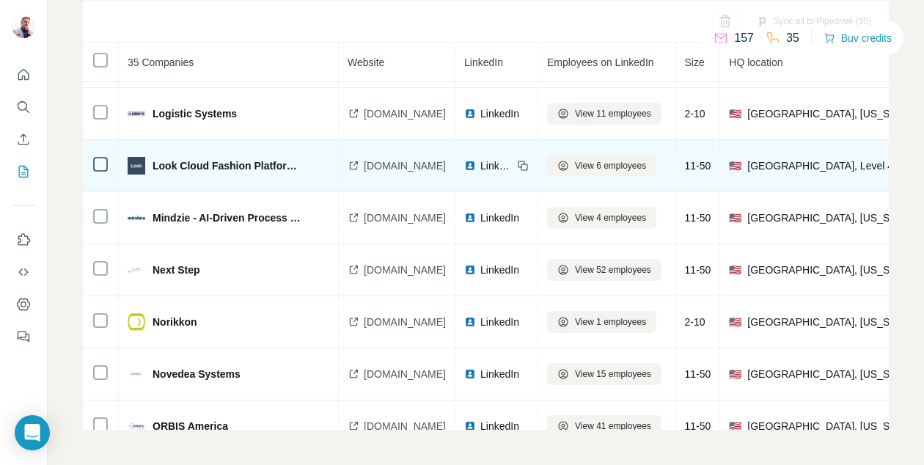
click at [432, 166] on span "[DOMAIN_NAME]" at bounding box center [405, 165] width 82 height 15
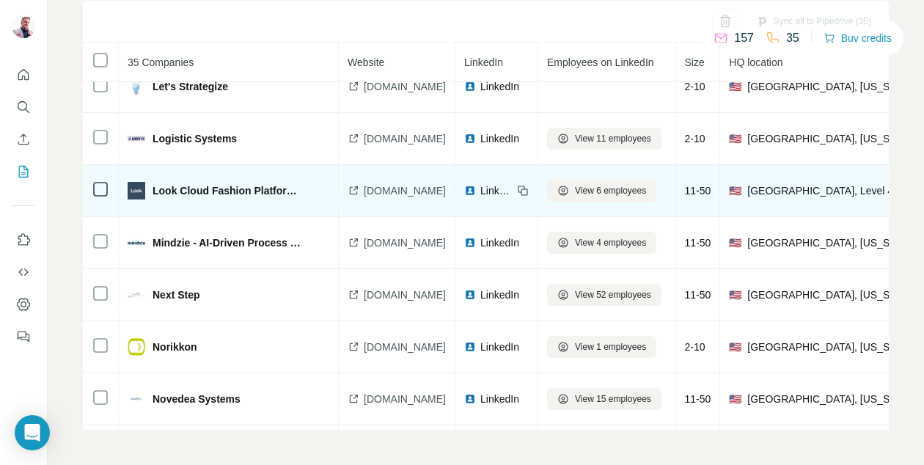
scroll to position [542, 0]
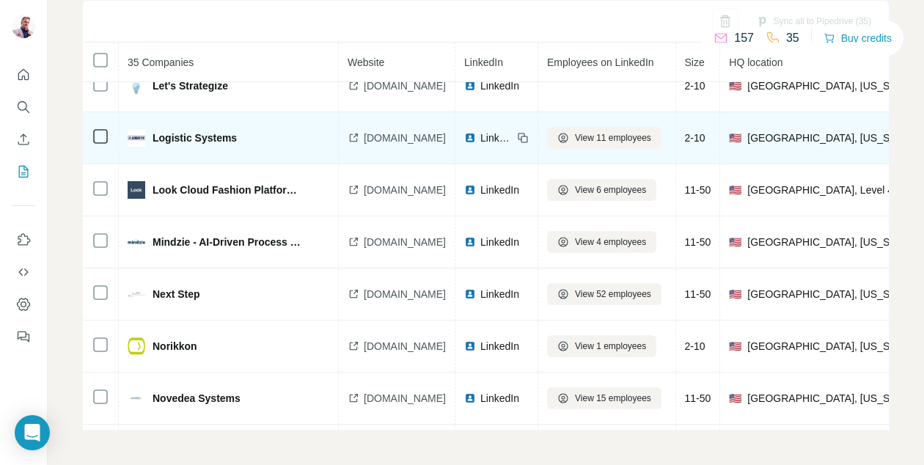
click at [391, 134] on span "[DOMAIN_NAME]" at bounding box center [405, 137] width 82 height 15
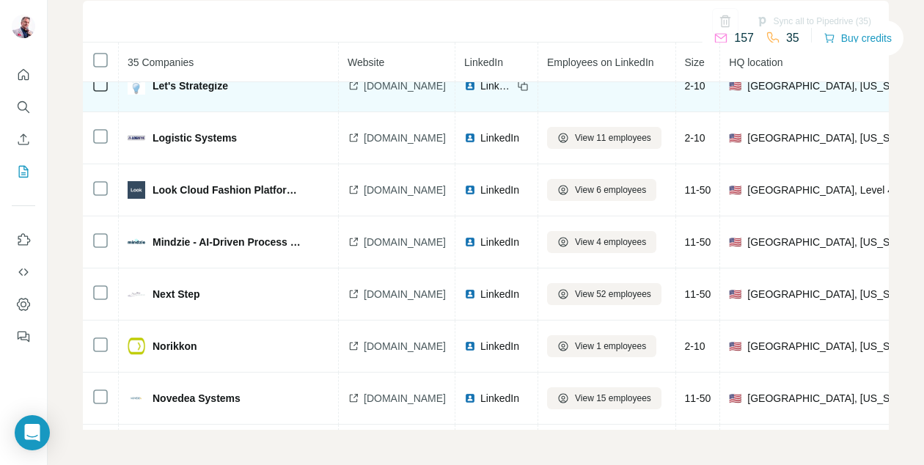
click at [393, 86] on span "[DOMAIN_NAME]" at bounding box center [405, 85] width 82 height 15
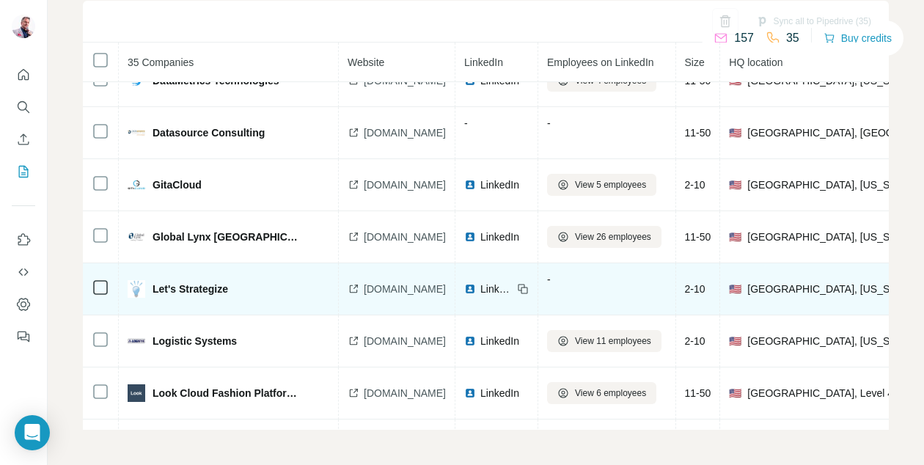
scroll to position [318, 0]
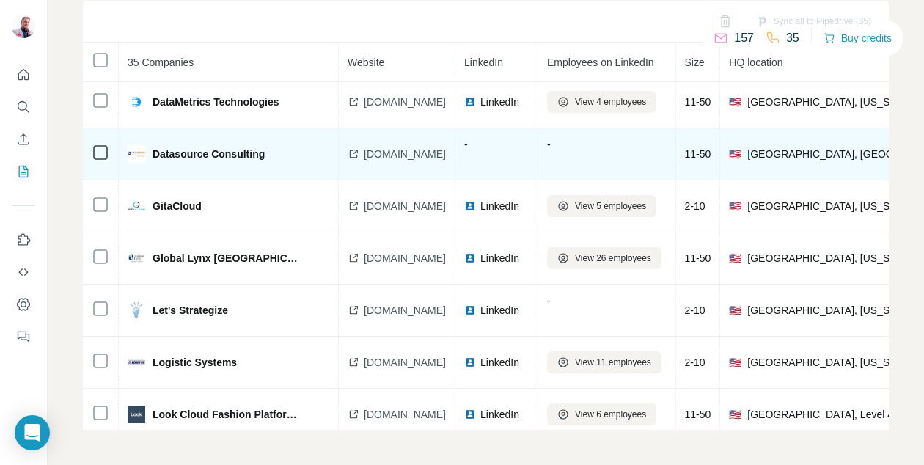
click at [391, 152] on span "[DOMAIN_NAME]" at bounding box center [405, 154] width 82 height 15
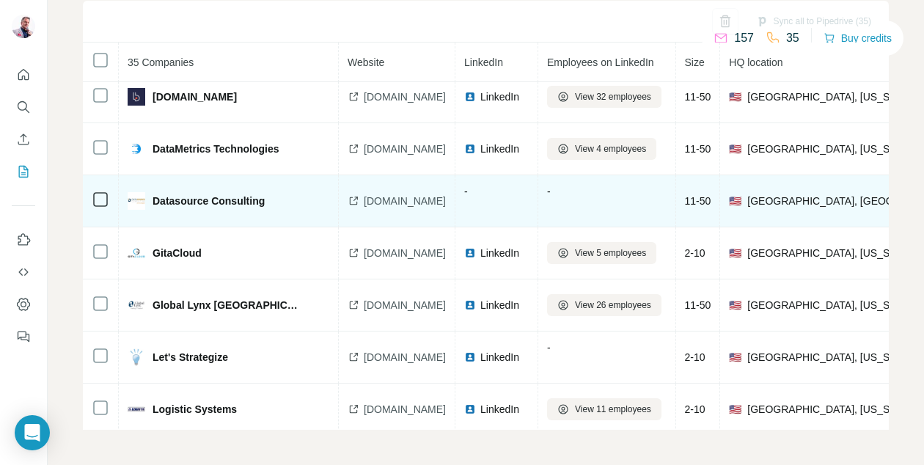
scroll to position [265, 0]
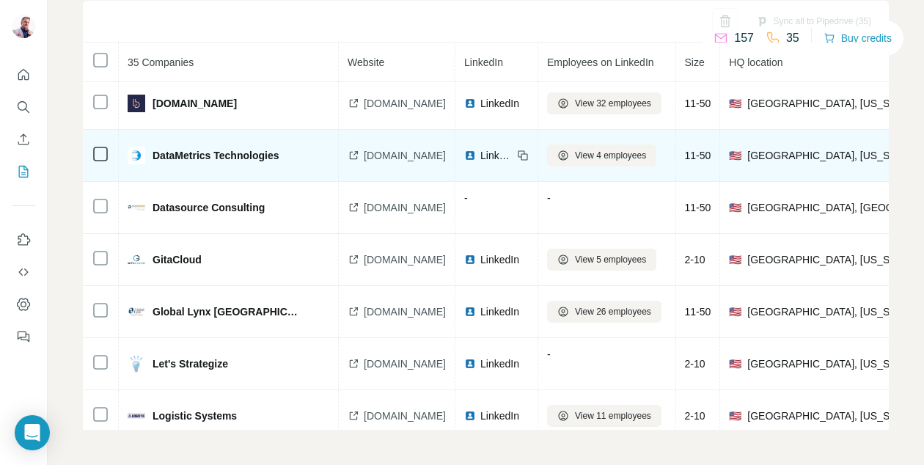
click at [385, 160] on span "[DOMAIN_NAME]" at bounding box center [405, 155] width 82 height 15
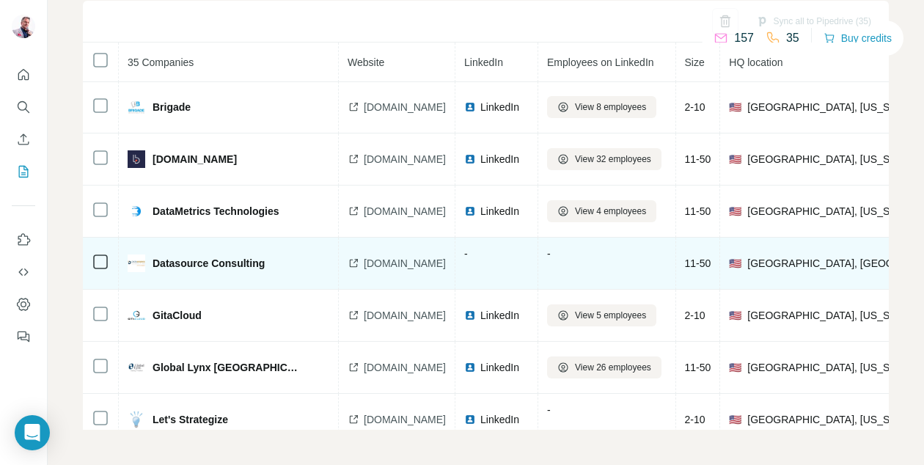
scroll to position [188, 0]
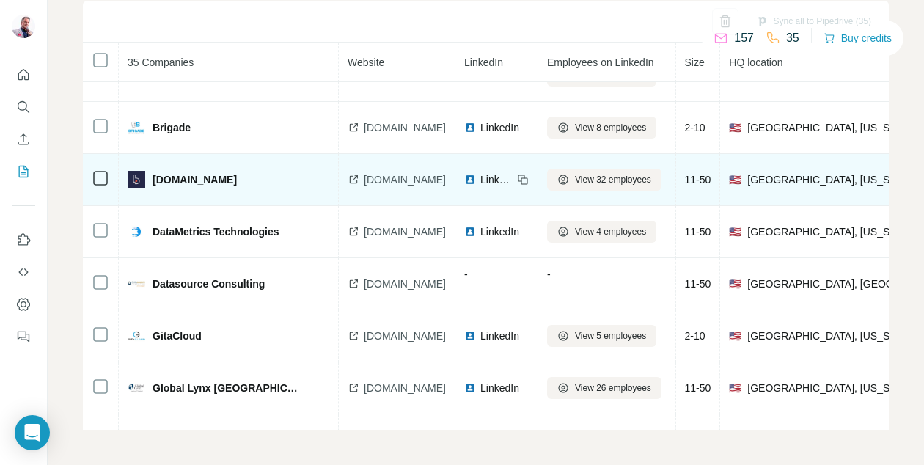
click at [389, 182] on span "[DOMAIN_NAME]" at bounding box center [405, 179] width 82 height 15
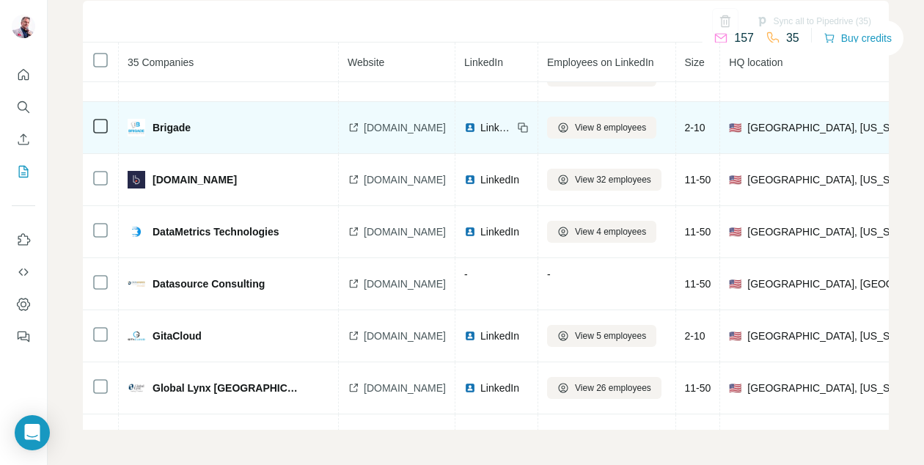
click at [397, 128] on span "[DOMAIN_NAME]" at bounding box center [405, 127] width 82 height 15
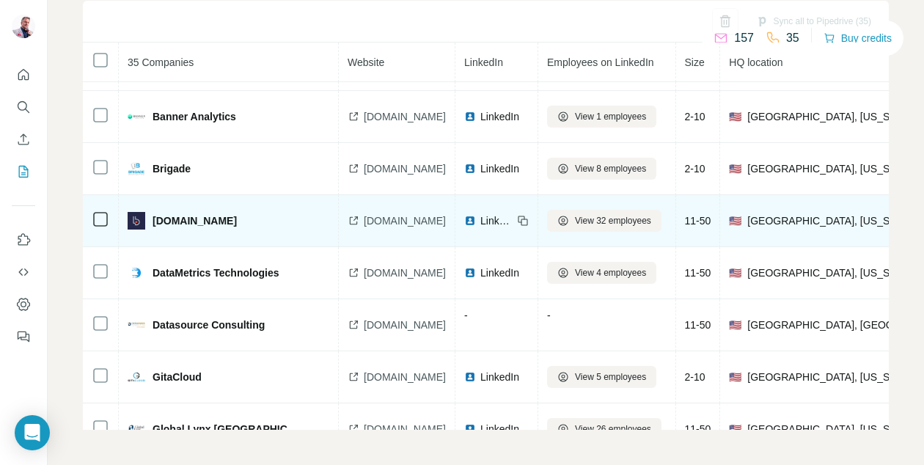
scroll to position [127, 0]
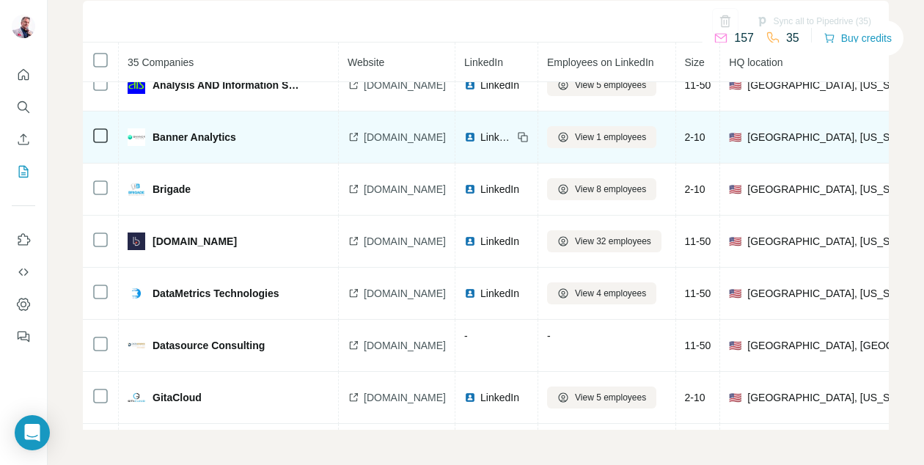
click at [395, 138] on span "[DOMAIN_NAME]" at bounding box center [405, 137] width 82 height 15
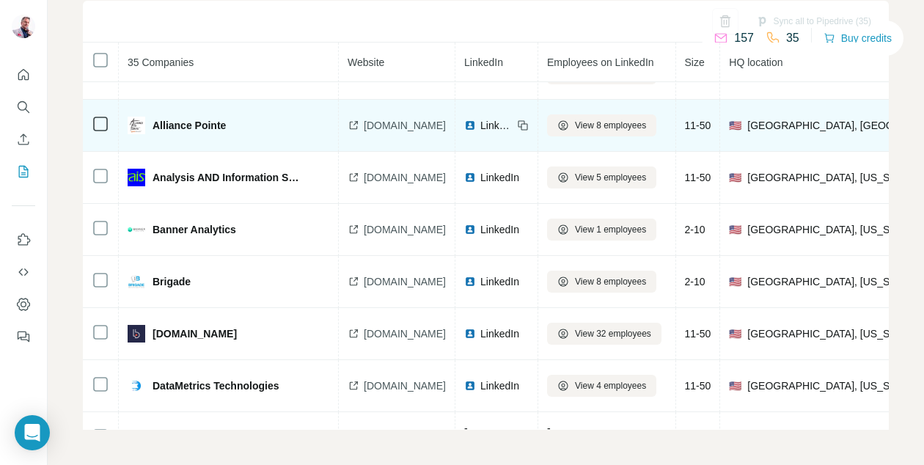
scroll to position [23, 0]
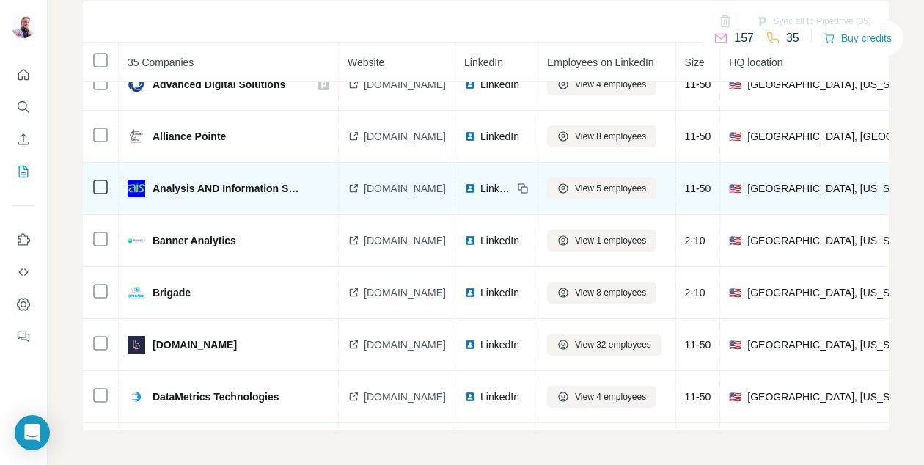
click at [400, 187] on span "[DOMAIN_NAME]" at bounding box center [405, 188] width 82 height 15
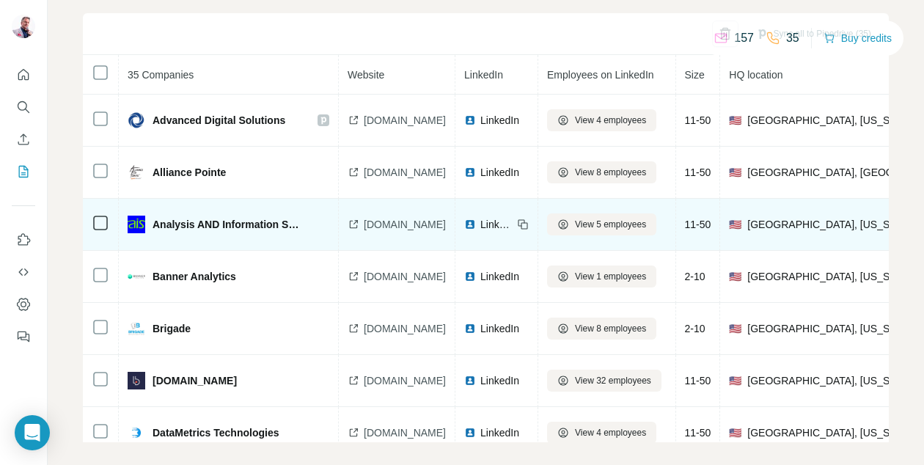
scroll to position [137, 0]
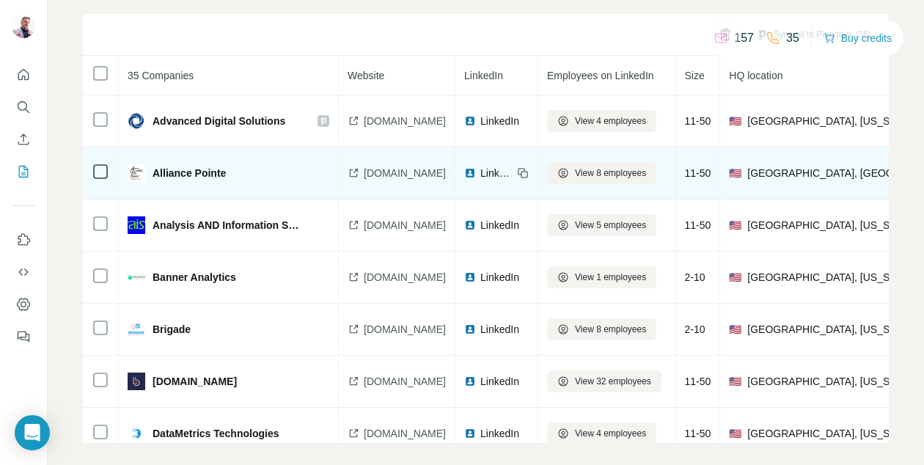
click at [402, 171] on span "[DOMAIN_NAME]" at bounding box center [405, 173] width 82 height 15
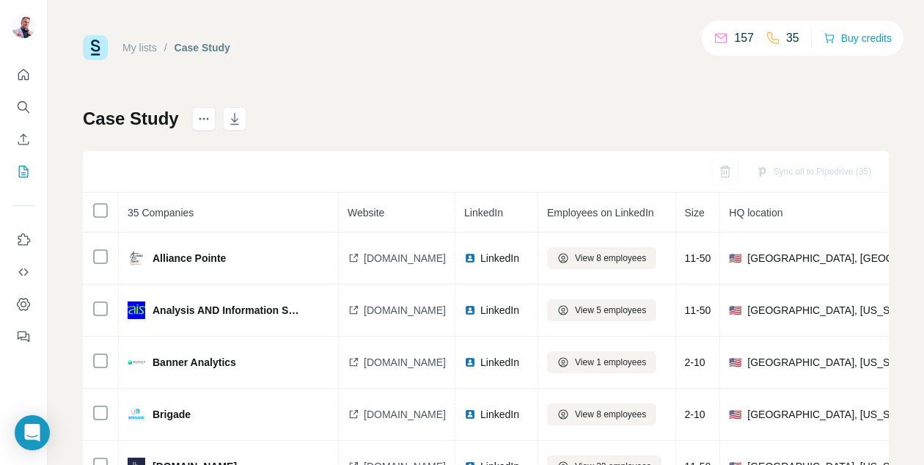
scroll to position [0, 0]
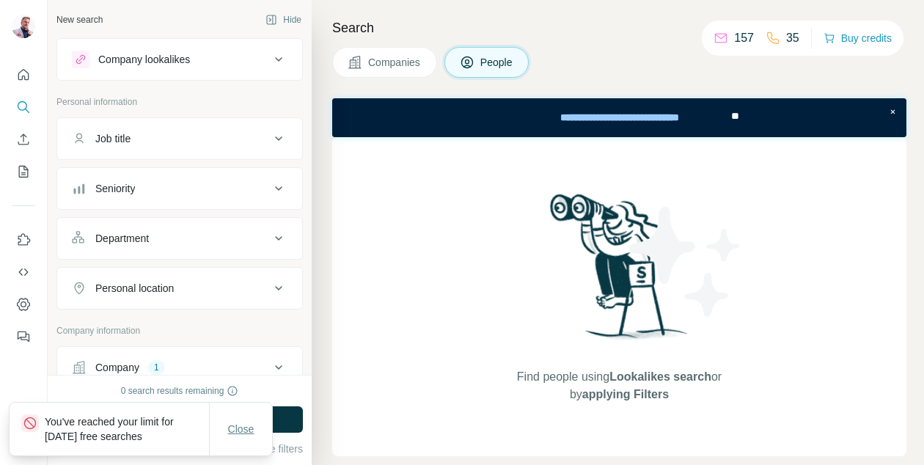
click at [248, 434] on span "Close" at bounding box center [241, 429] width 26 height 15
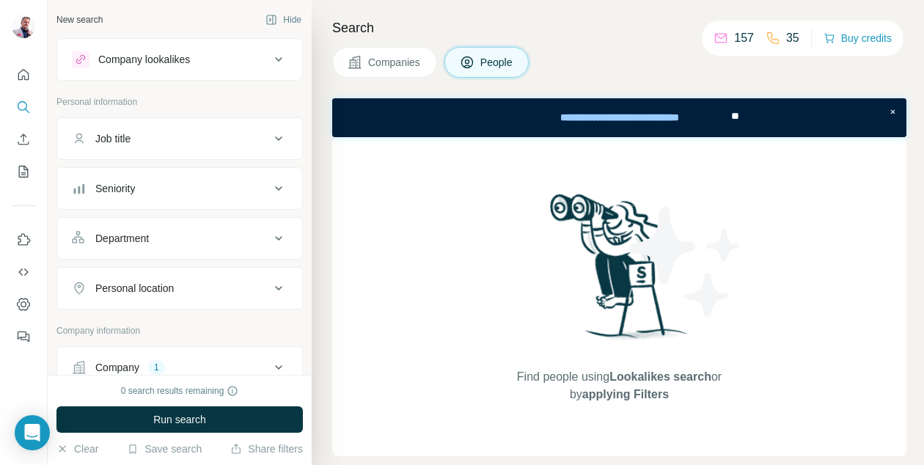
click at [62, 456] on div "0 search results remaining Run search Clear Save search Share filters" at bounding box center [180, 420] width 264 height 90
click at [62, 448] on icon "button" at bounding box center [62, 449] width 12 height 12
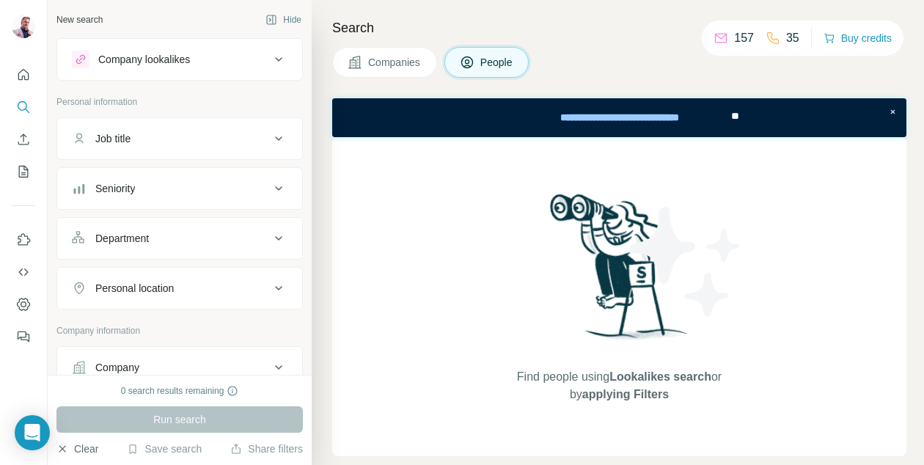
click at [455, 21] on h4 "Search" at bounding box center [619, 28] width 574 height 21
click at [422, 27] on h4 "Search" at bounding box center [619, 28] width 574 height 21
click at [19, 170] on icon "My lists" at bounding box center [24, 172] width 10 height 12
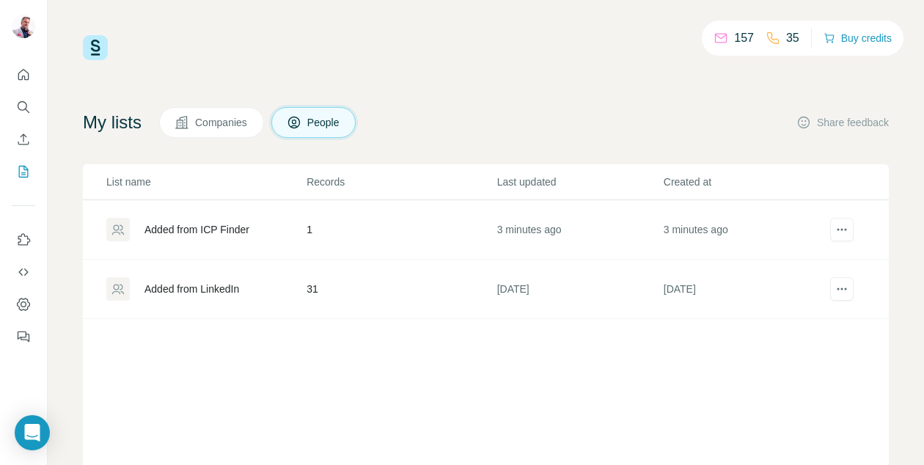
click at [216, 114] on button "Companies" at bounding box center [211, 122] width 105 height 31
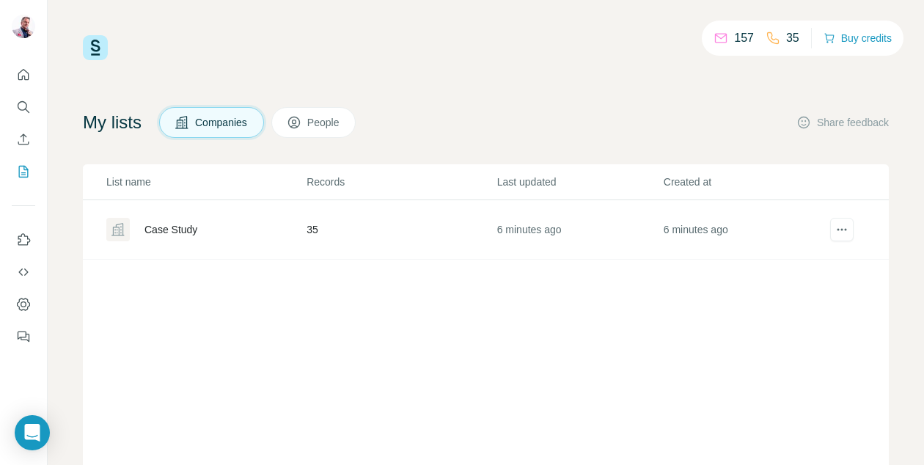
click at [182, 230] on div "Case Study" at bounding box center [170, 229] width 53 height 15
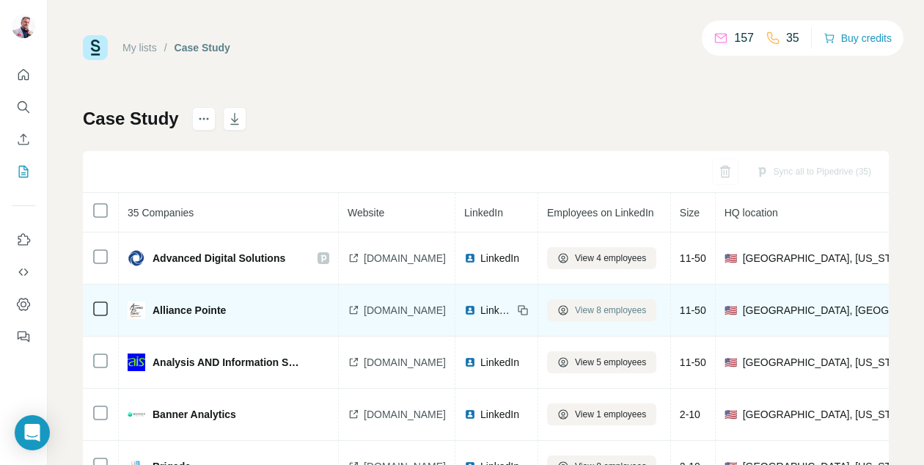
click at [634, 312] on span "View 8 employees" at bounding box center [610, 309] width 71 height 13
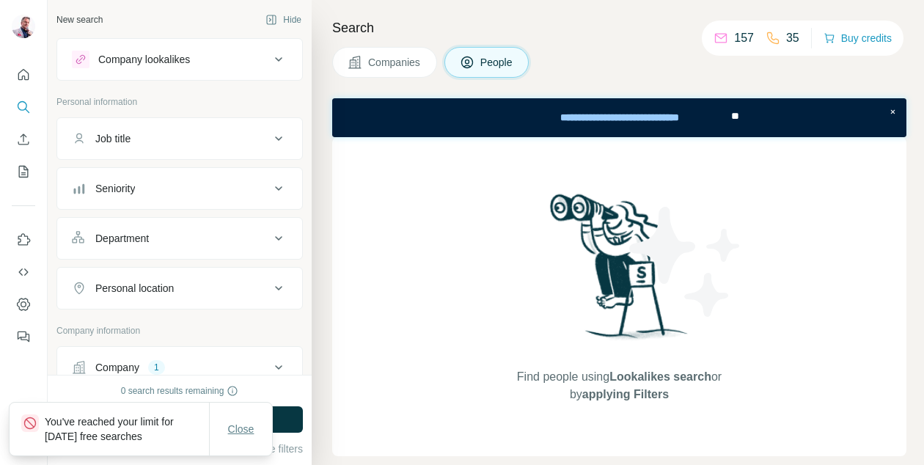
click at [245, 431] on span "Close" at bounding box center [241, 429] width 26 height 15
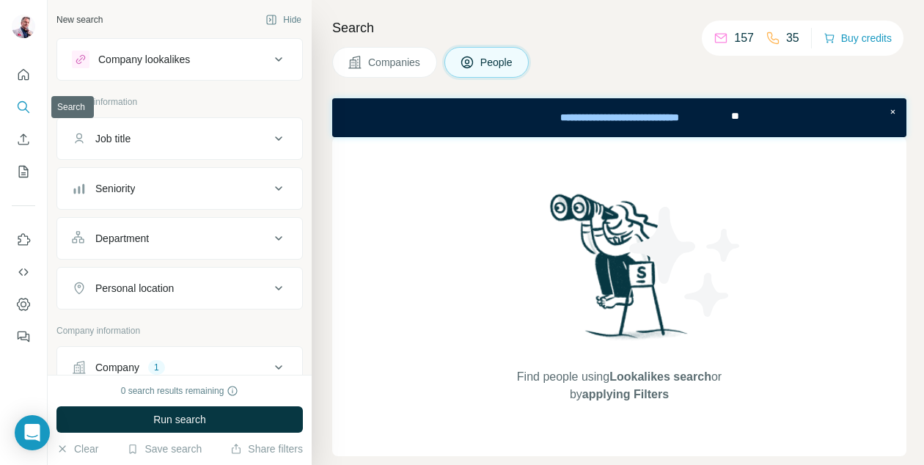
click at [20, 108] on icon "Search" at bounding box center [23, 107] width 15 height 15
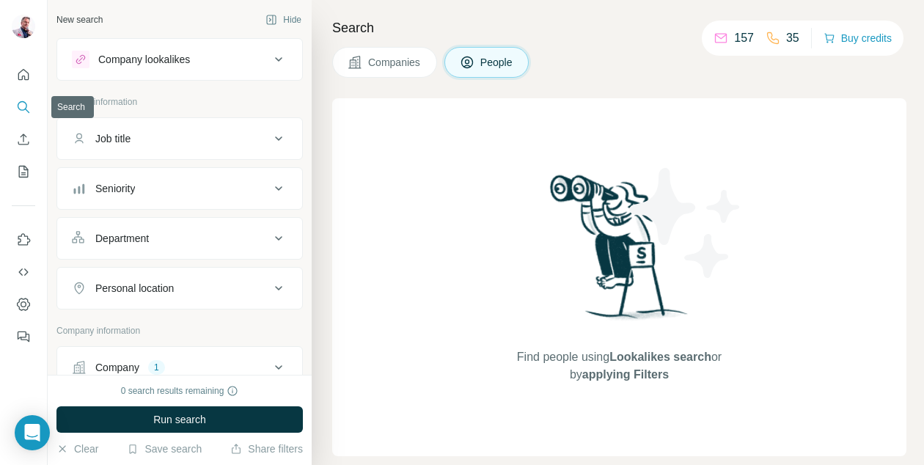
click at [22, 106] on icon "Search" at bounding box center [23, 107] width 15 height 15
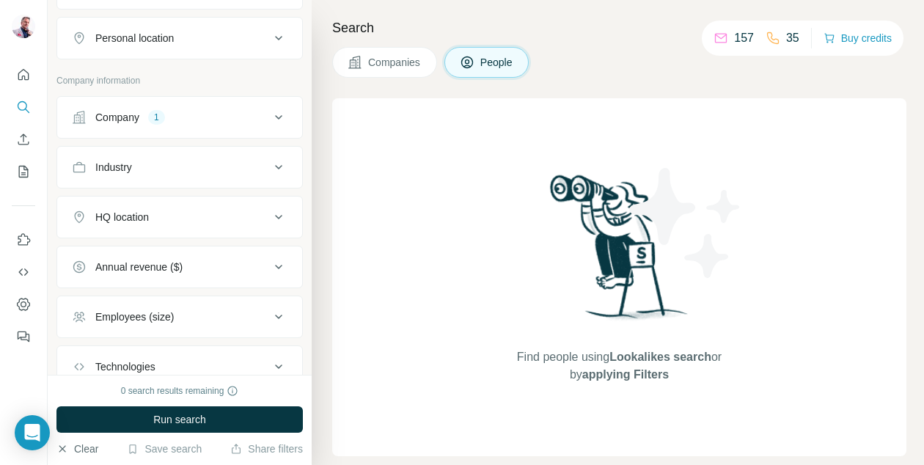
click at [61, 445] on icon "button" at bounding box center [62, 449] width 12 height 12
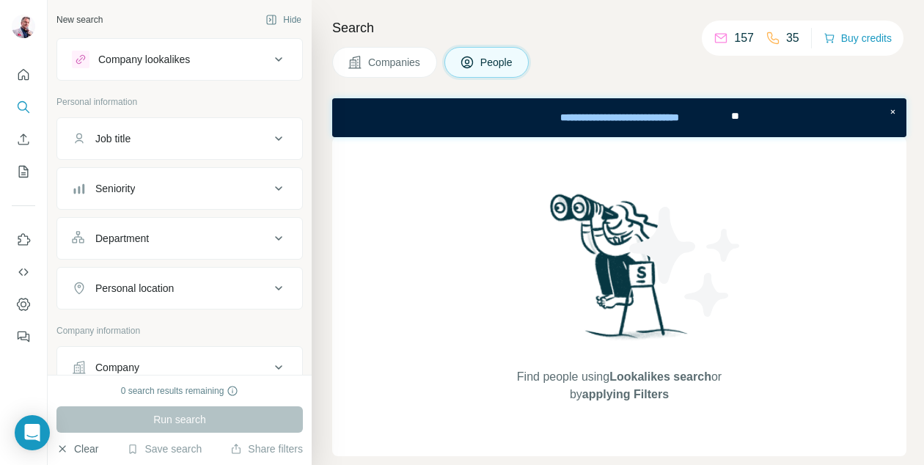
click at [192, 144] on div "Job title" at bounding box center [171, 138] width 198 height 15
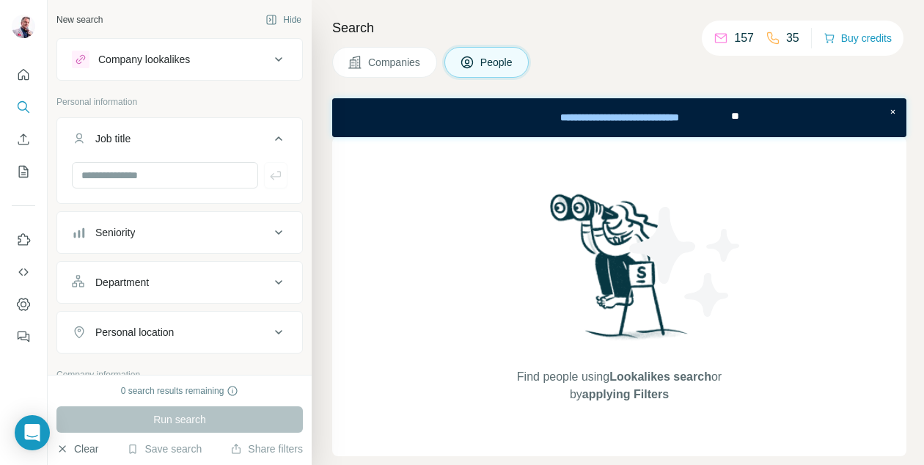
click at [192, 144] on div "Job title" at bounding box center [171, 138] width 198 height 15
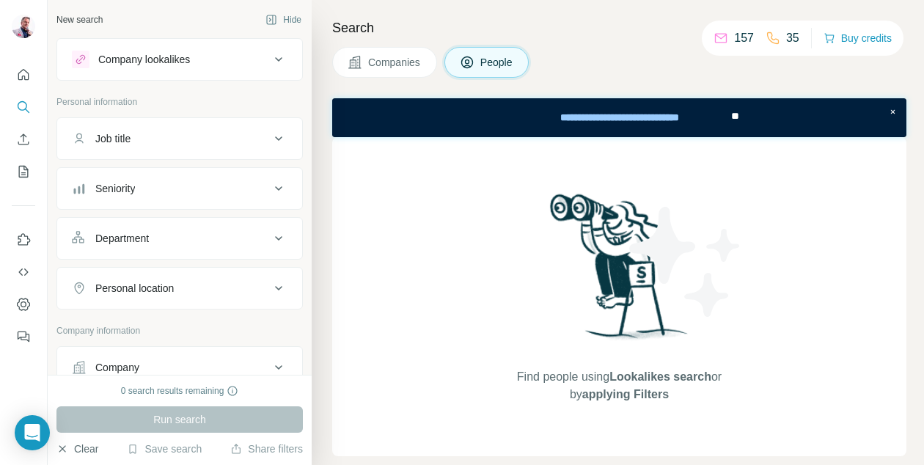
click at [64, 196] on button "Seniority" at bounding box center [179, 188] width 245 height 35
